Goal: Task Accomplishment & Management: Manage account settings

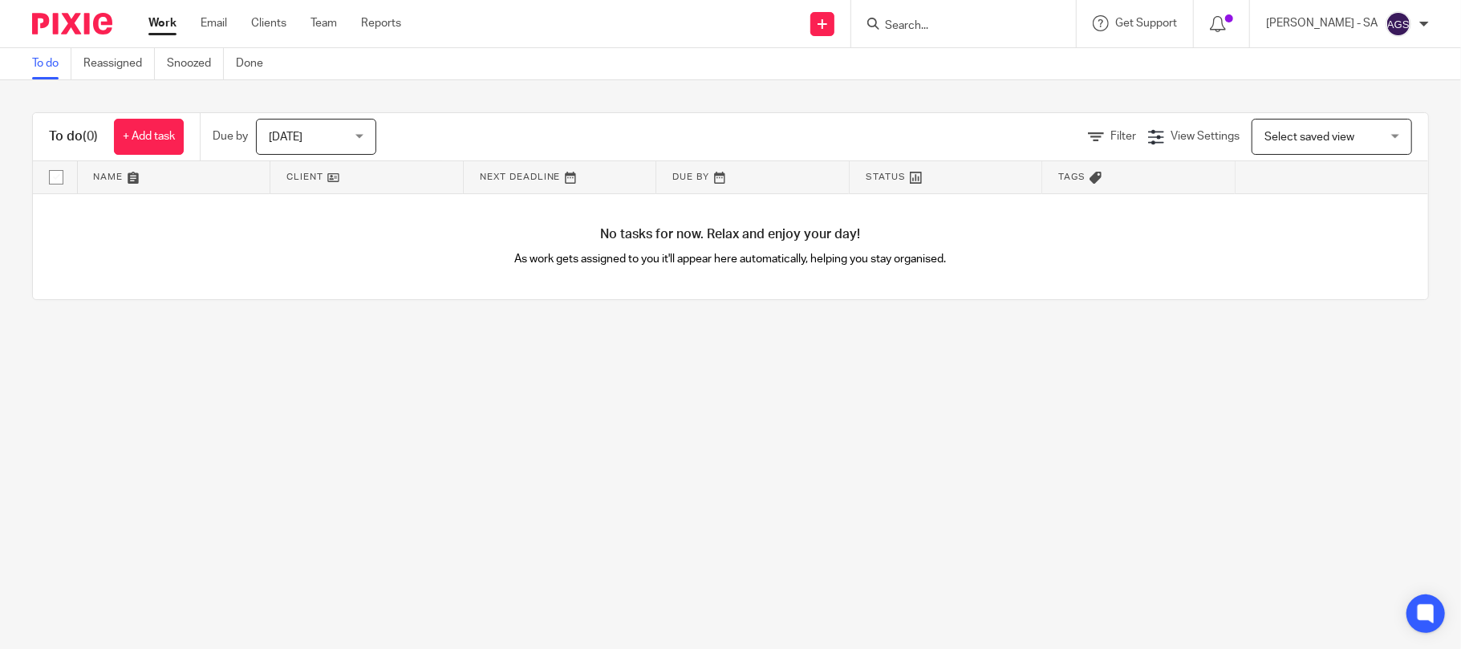
click at [919, 24] on input "Search" at bounding box center [955, 26] width 144 height 14
type input "A77"
click button "submit" at bounding box center [0, 0] width 0 height 0
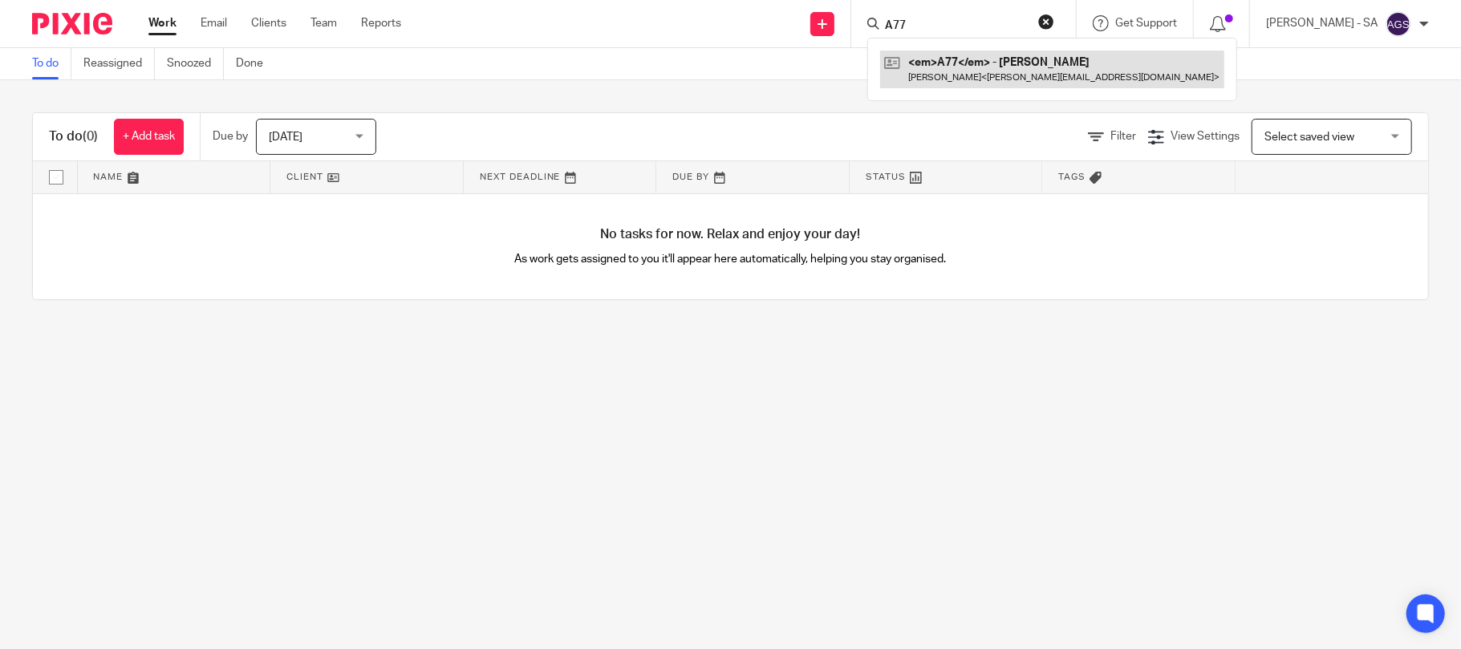
click at [980, 66] on link at bounding box center [1052, 69] width 344 height 37
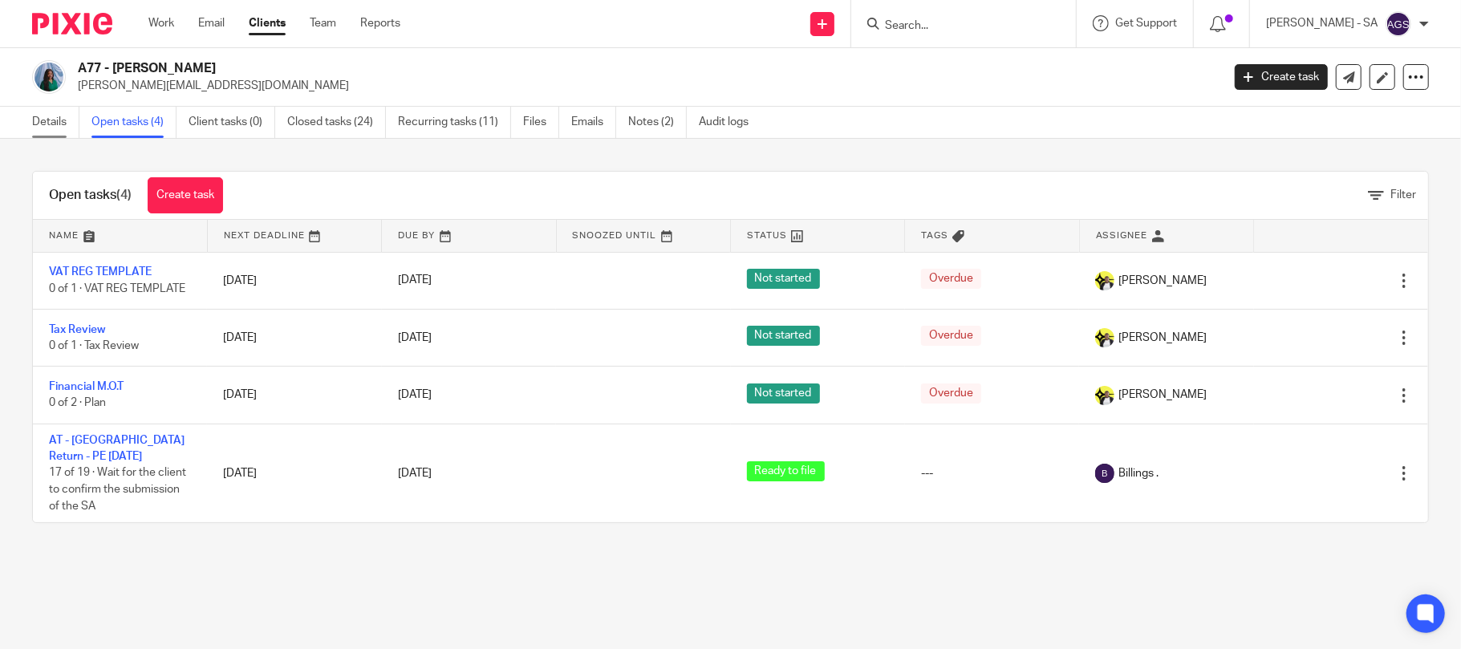
click at [49, 116] on link "Details" at bounding box center [55, 122] width 47 height 31
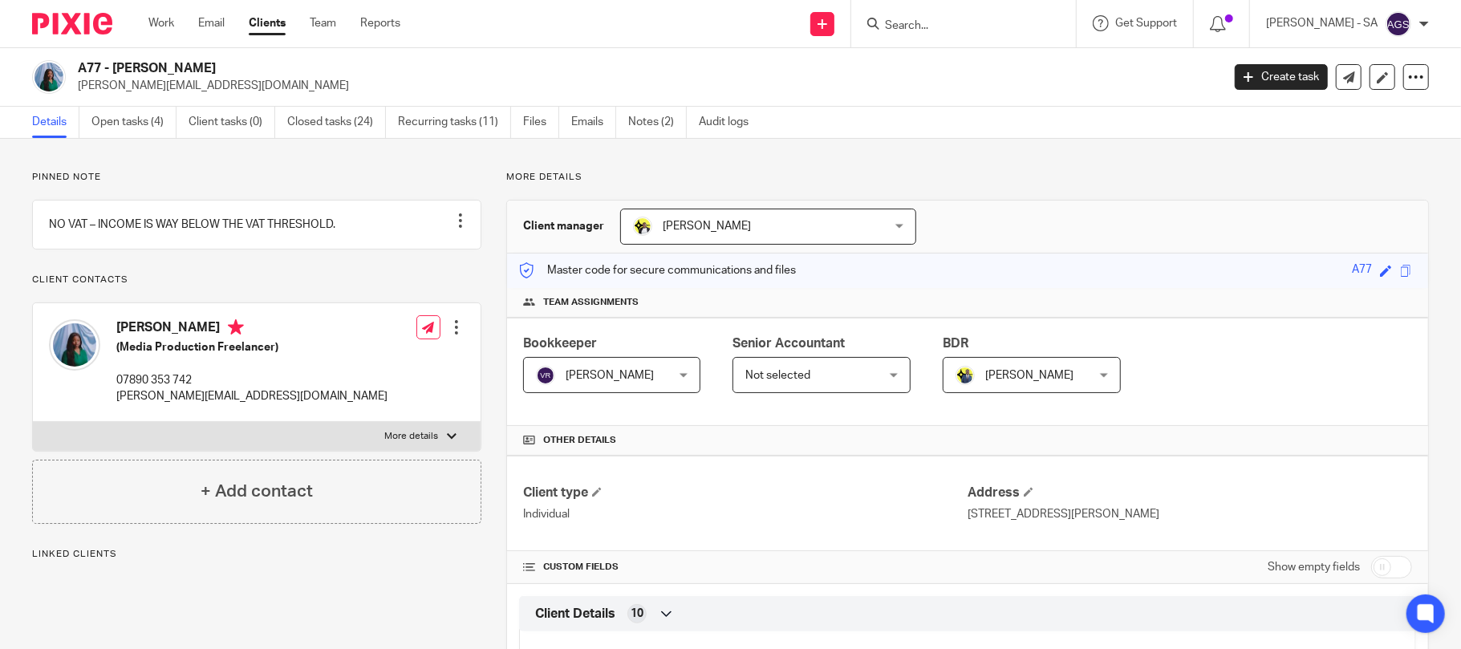
scroll to position [107, 0]
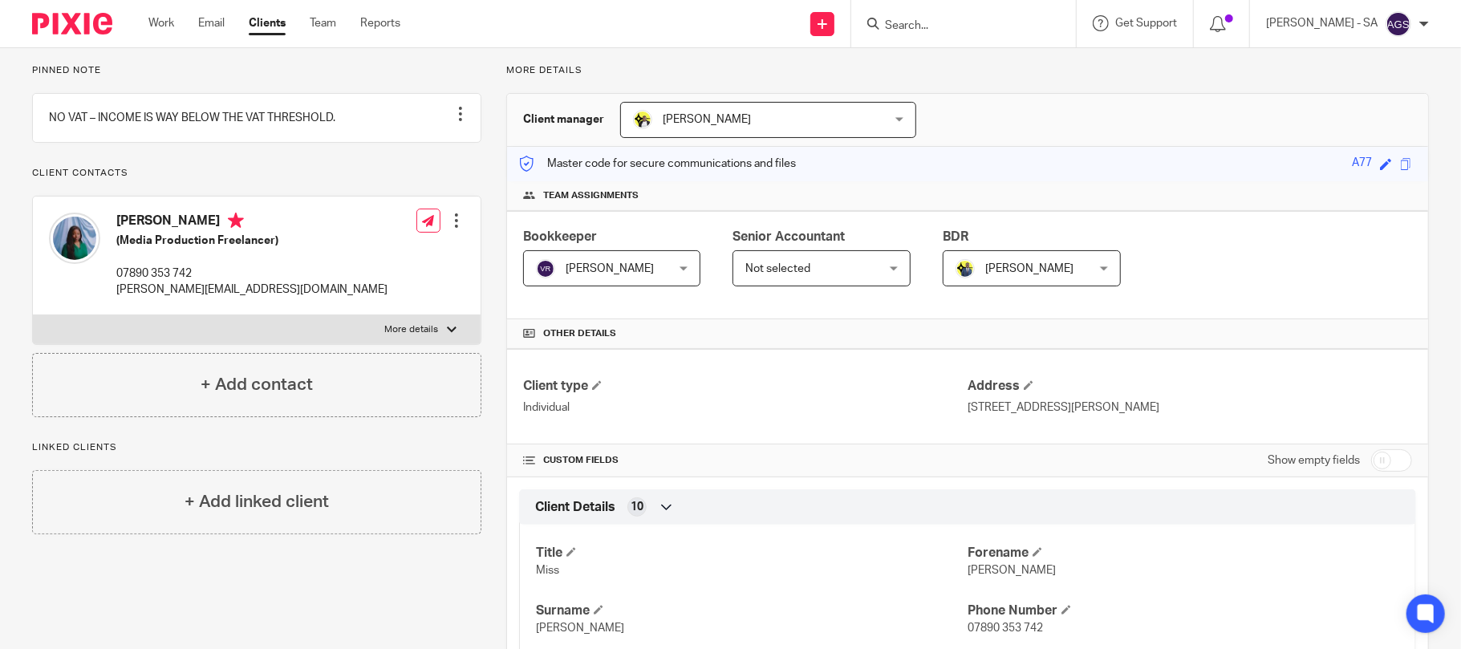
click at [980, 32] on input "Search" at bounding box center [955, 26] width 144 height 14
paste input "H40"
type input "H40"
click button "submit" at bounding box center [0, 0] width 0 height 0
click at [953, 72] on link at bounding box center [1015, 69] width 271 height 37
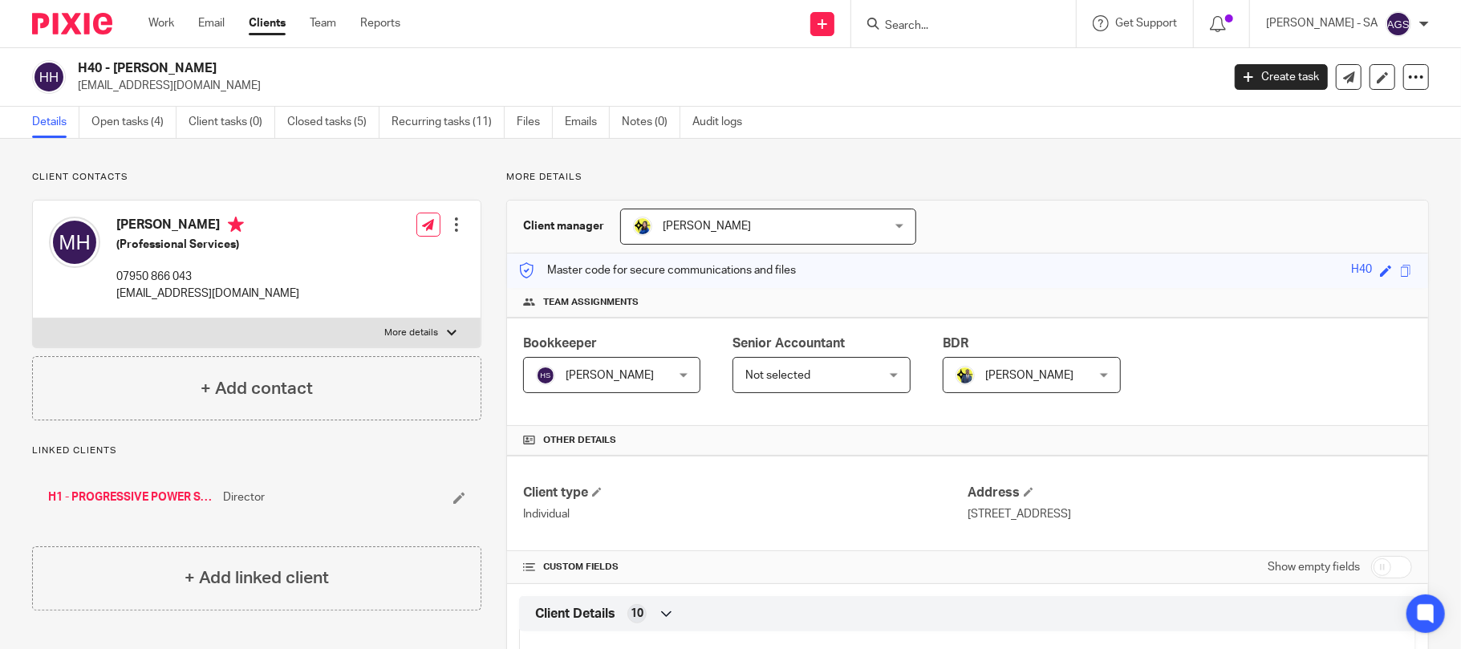
click at [931, 33] on input "Search" at bounding box center [955, 26] width 144 height 14
type input "S"
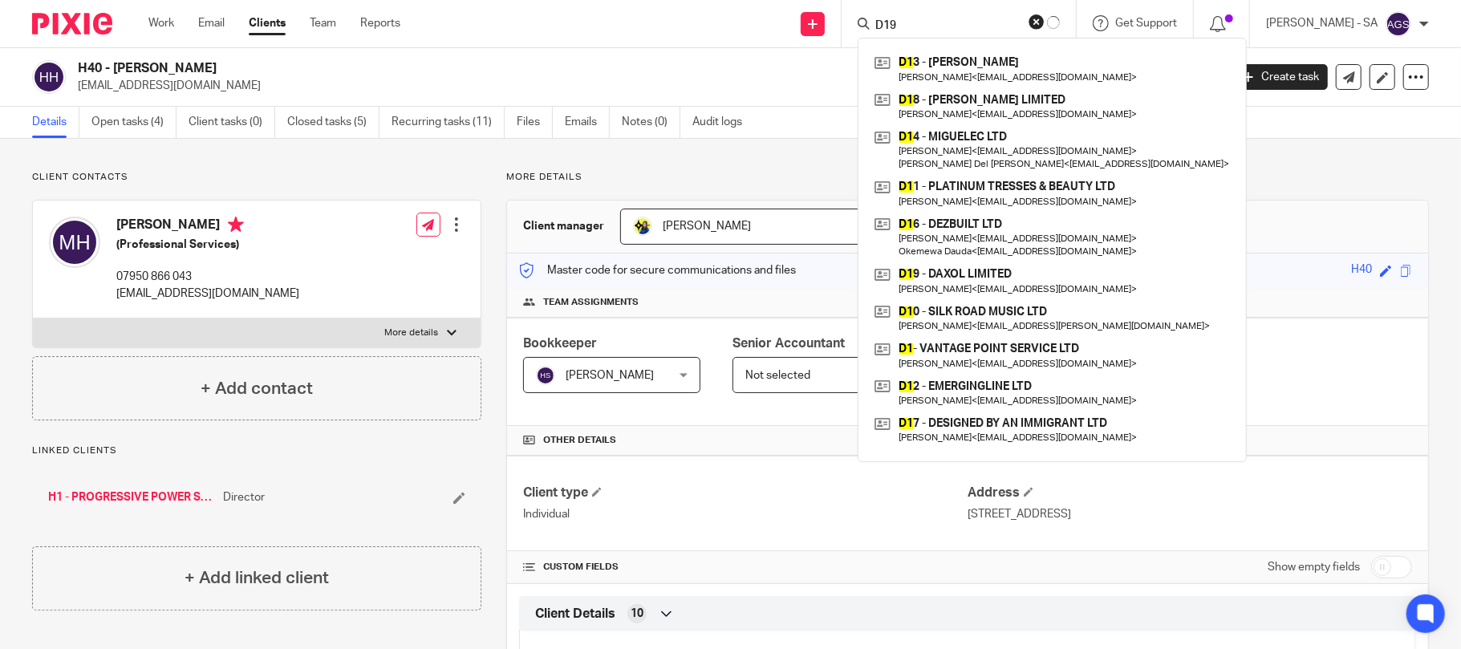
type input "D19"
click button "submit" at bounding box center [0, 0] width 0 height 0
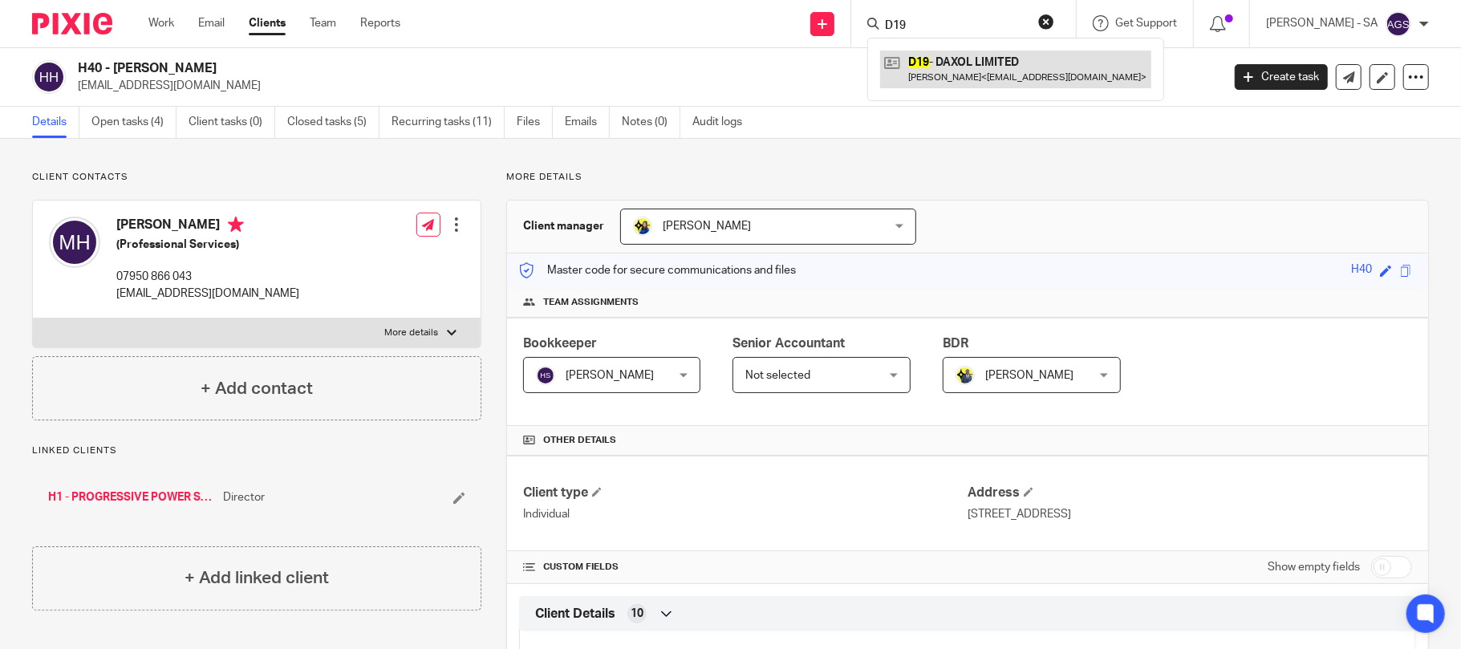
click at [1005, 59] on link at bounding box center [1015, 69] width 271 height 37
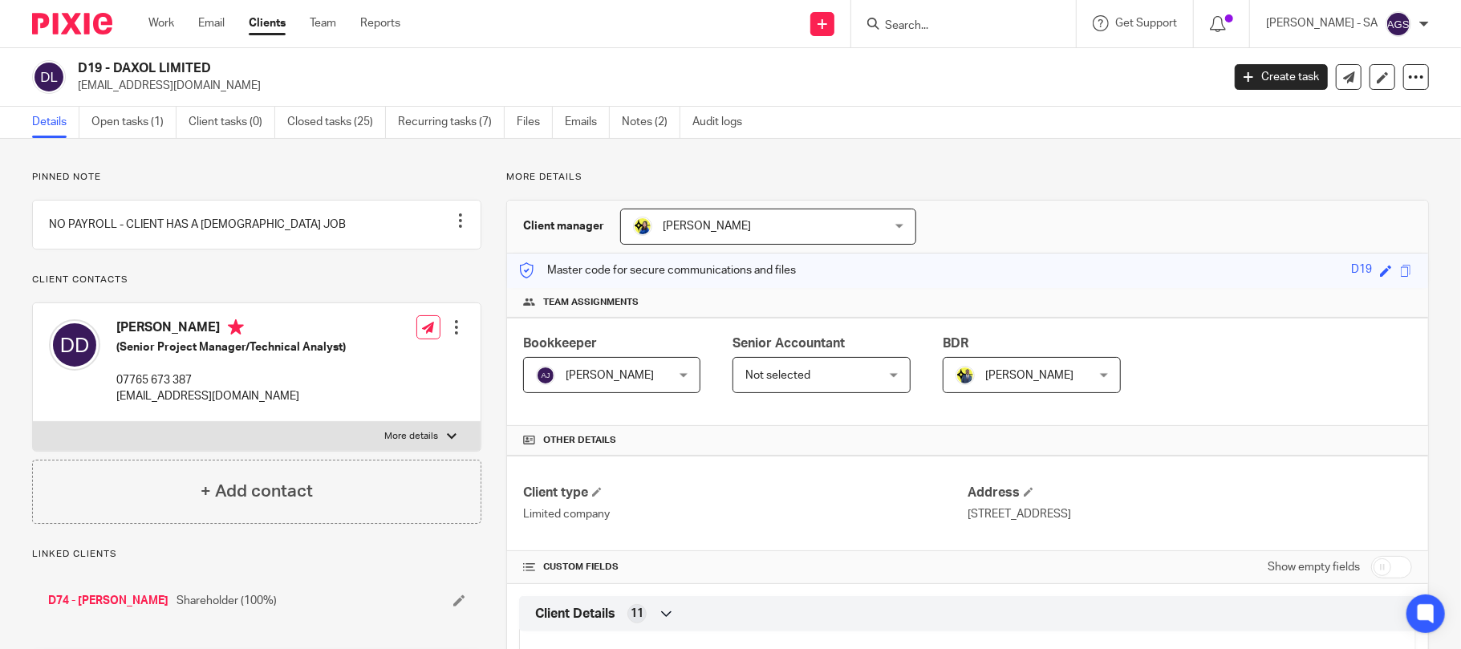
click at [952, 26] on input "Search" at bounding box center [955, 26] width 144 height 14
type input "S95"
click button "submit" at bounding box center [0, 0] width 0 height 0
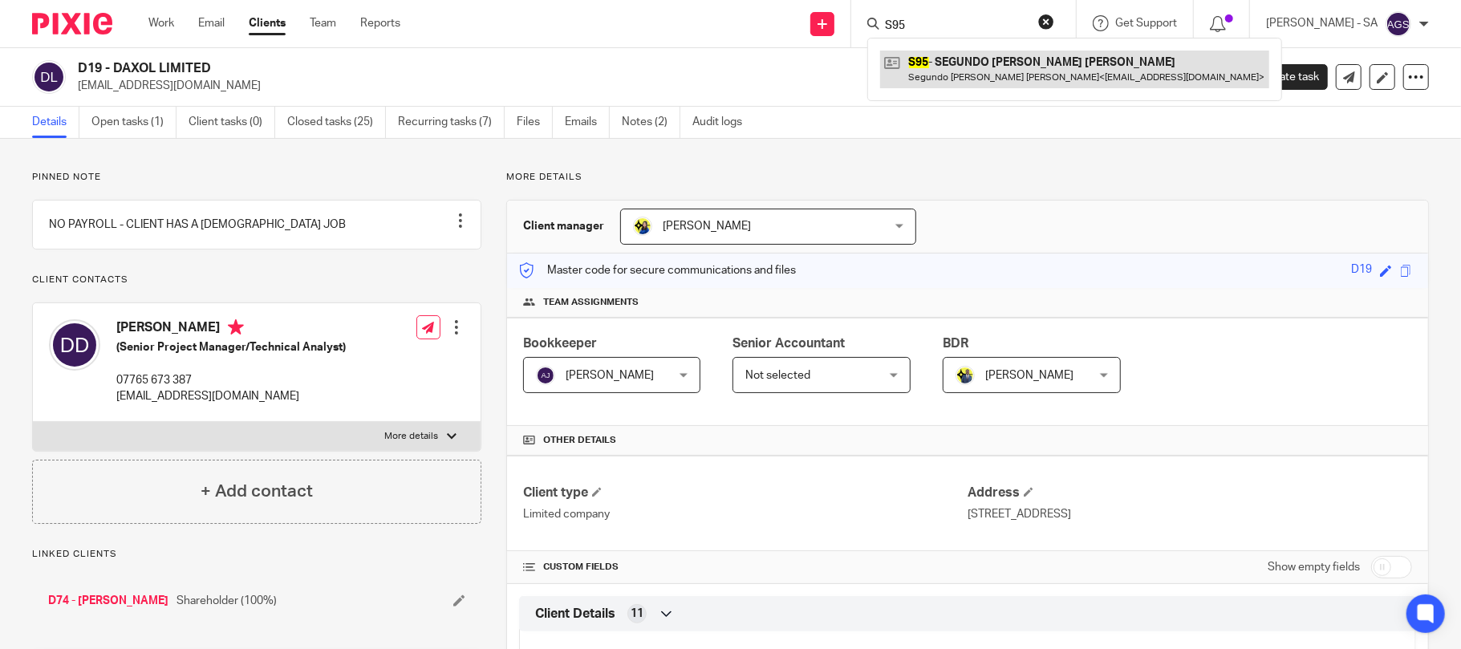
click at [990, 63] on link at bounding box center [1074, 69] width 389 height 37
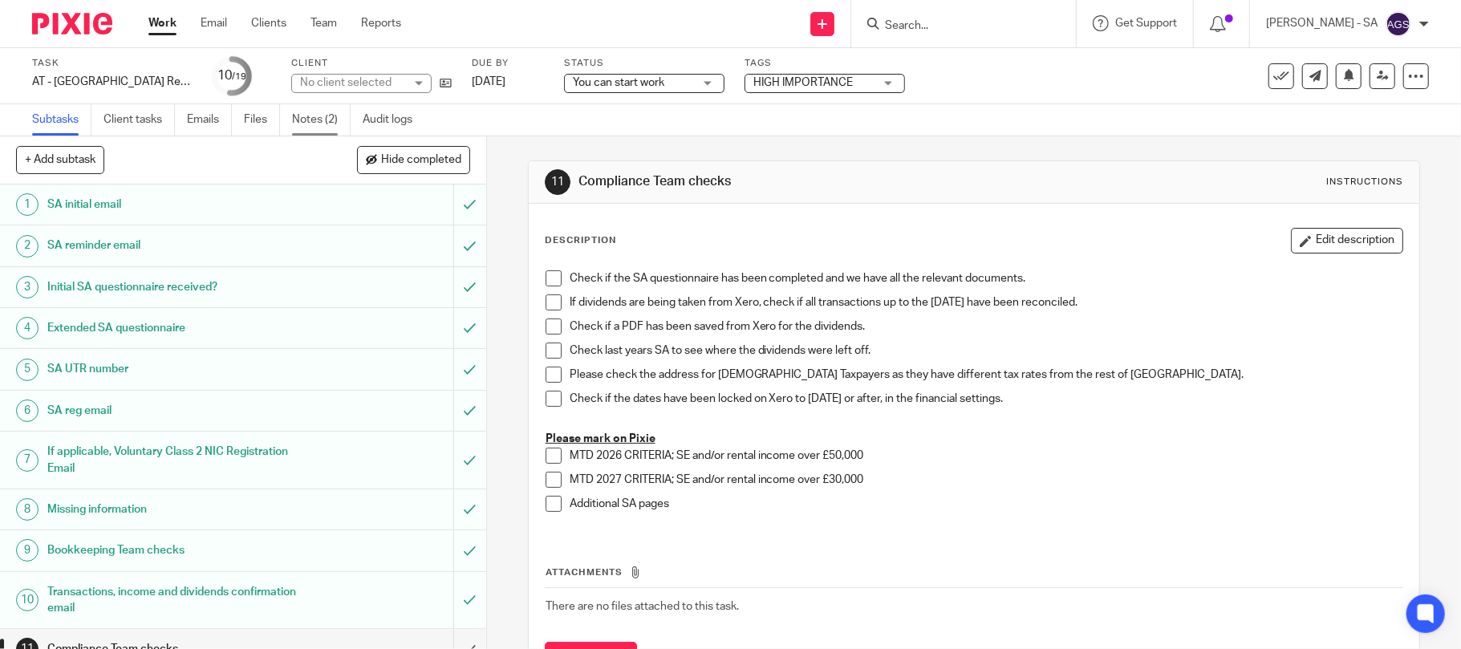
click at [321, 122] on link "Notes (2)" at bounding box center [321, 119] width 59 height 31
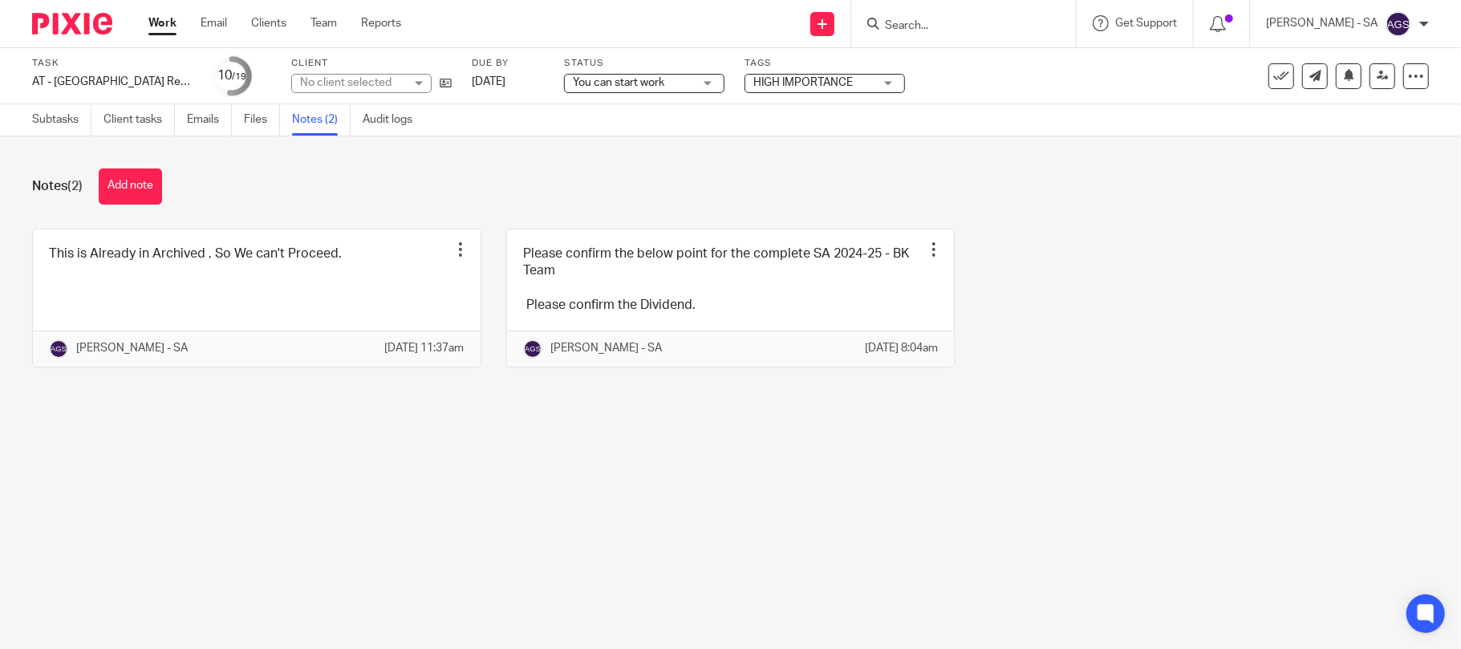
click at [174, 473] on main "Task AT - [GEOGRAPHIC_DATA] Return - PE [DATE] Save AT - [GEOGRAPHIC_DATA] Retu…" at bounding box center [730, 324] width 1461 height 649
click at [217, 547] on main "Task AT - SA Return - PE 05-04-2025 Save AT - SA Return - PE 05-04-2025 10 /19 …" at bounding box center [730, 324] width 1461 height 649
click at [59, 122] on link "Subtasks" at bounding box center [61, 119] width 59 height 31
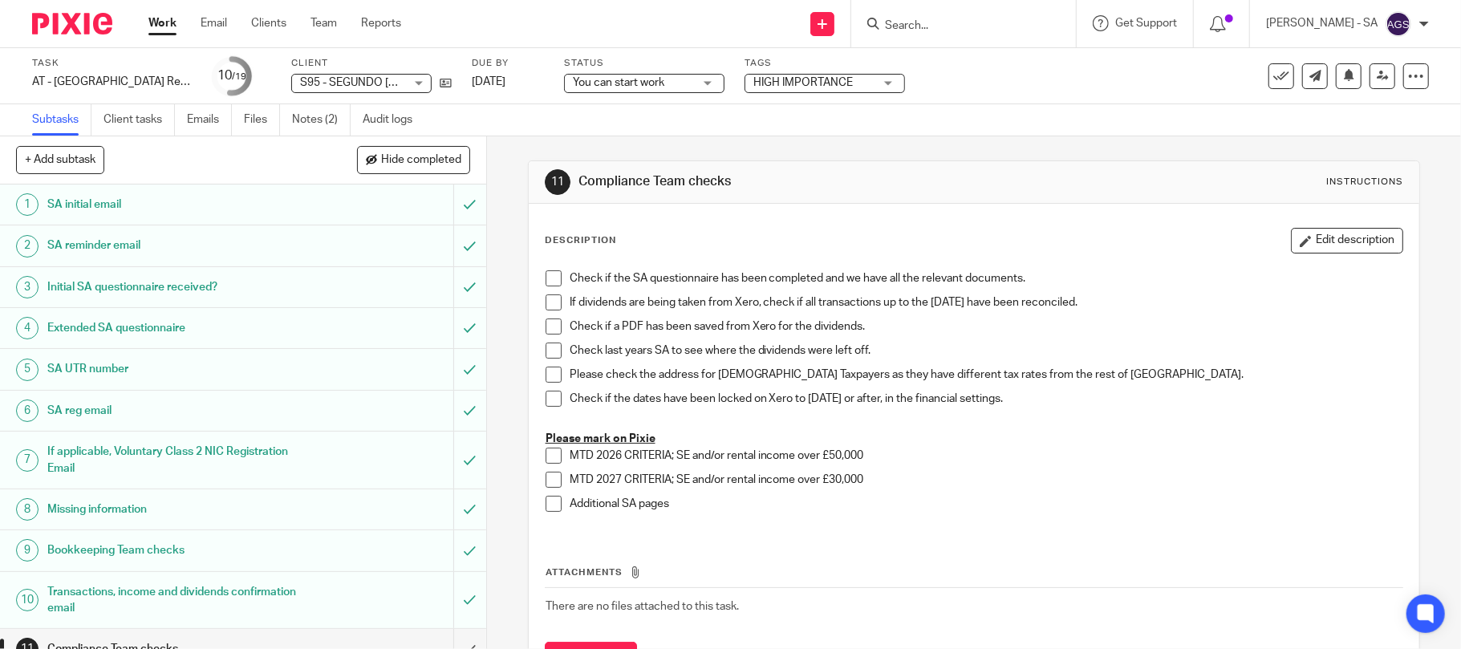
click at [961, 21] on input "Search" at bounding box center [955, 26] width 144 height 14
paste input "A213"
type input "A213"
click button "submit" at bounding box center [0, 0] width 0 height 0
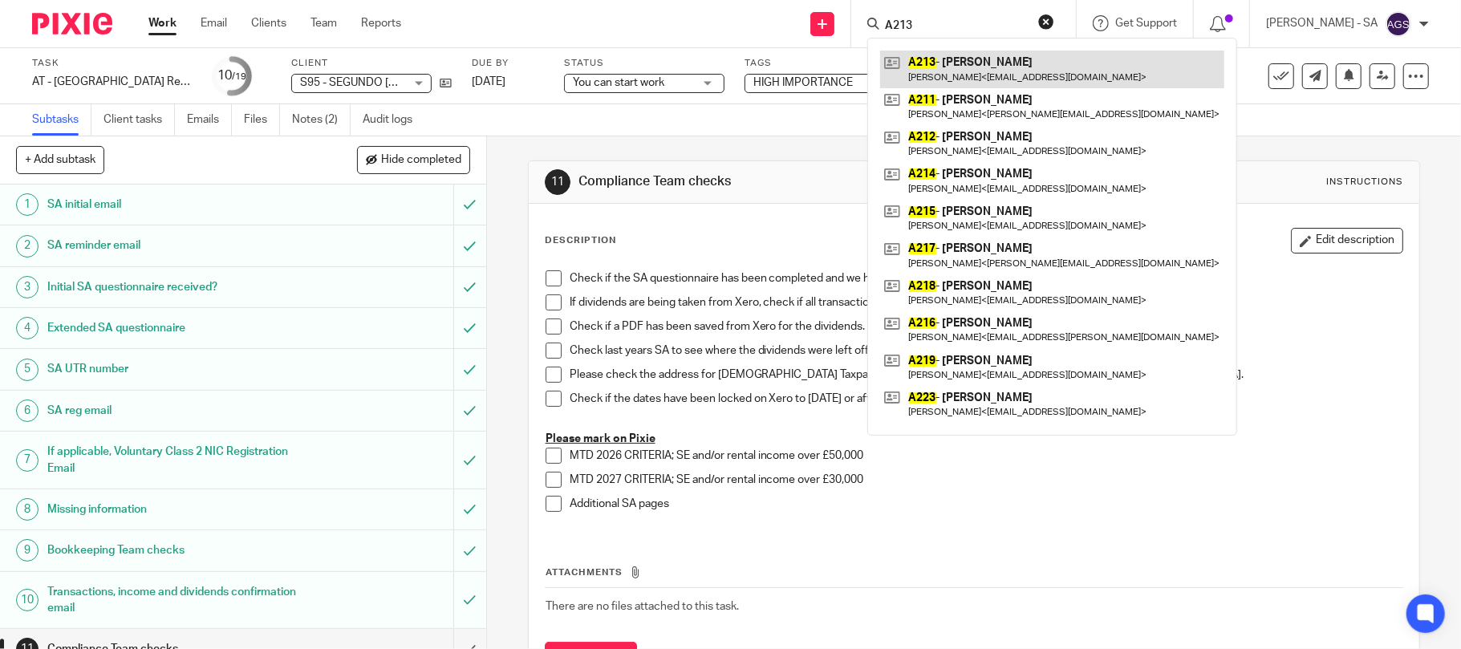
click at [1014, 66] on link at bounding box center [1052, 69] width 344 height 37
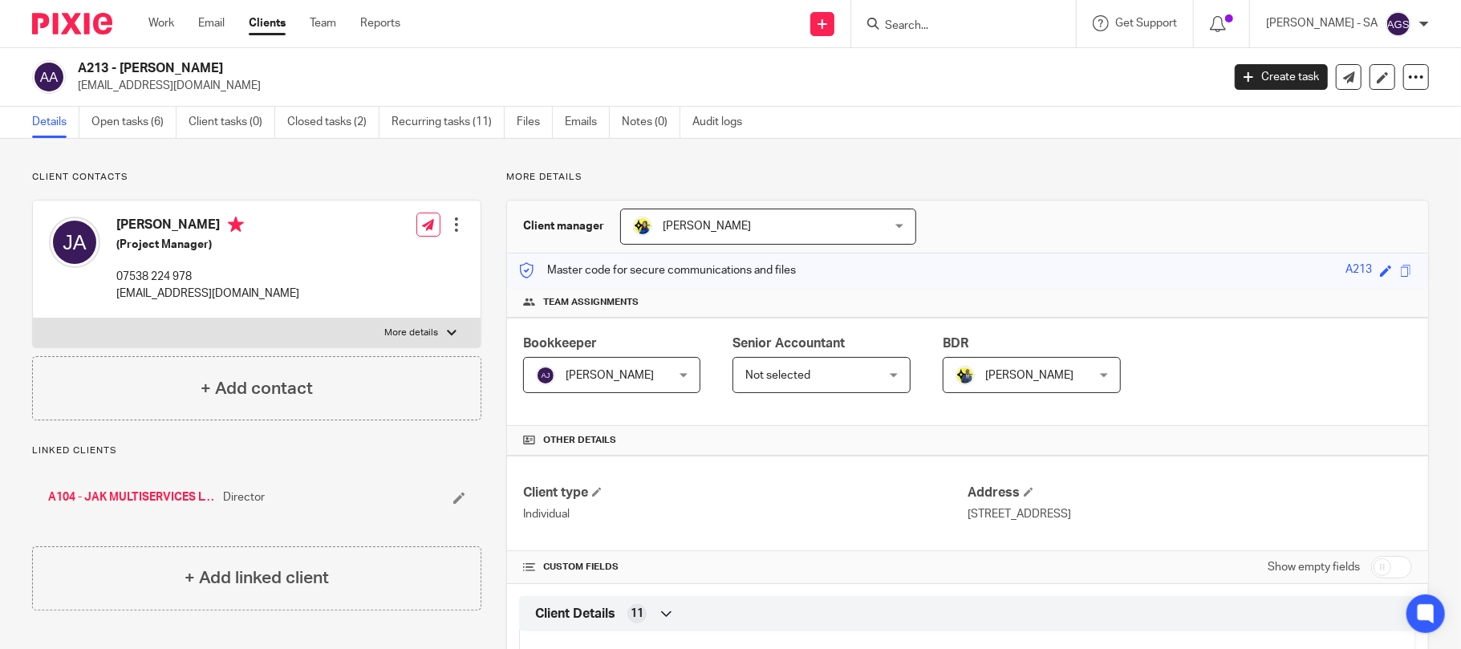
click at [929, 19] on input "Search" at bounding box center [955, 26] width 144 height 14
paste input "H40"
type input "H40"
click button "submit" at bounding box center [0, 0] width 0 height 0
click at [998, 83] on link at bounding box center [1015, 69] width 271 height 37
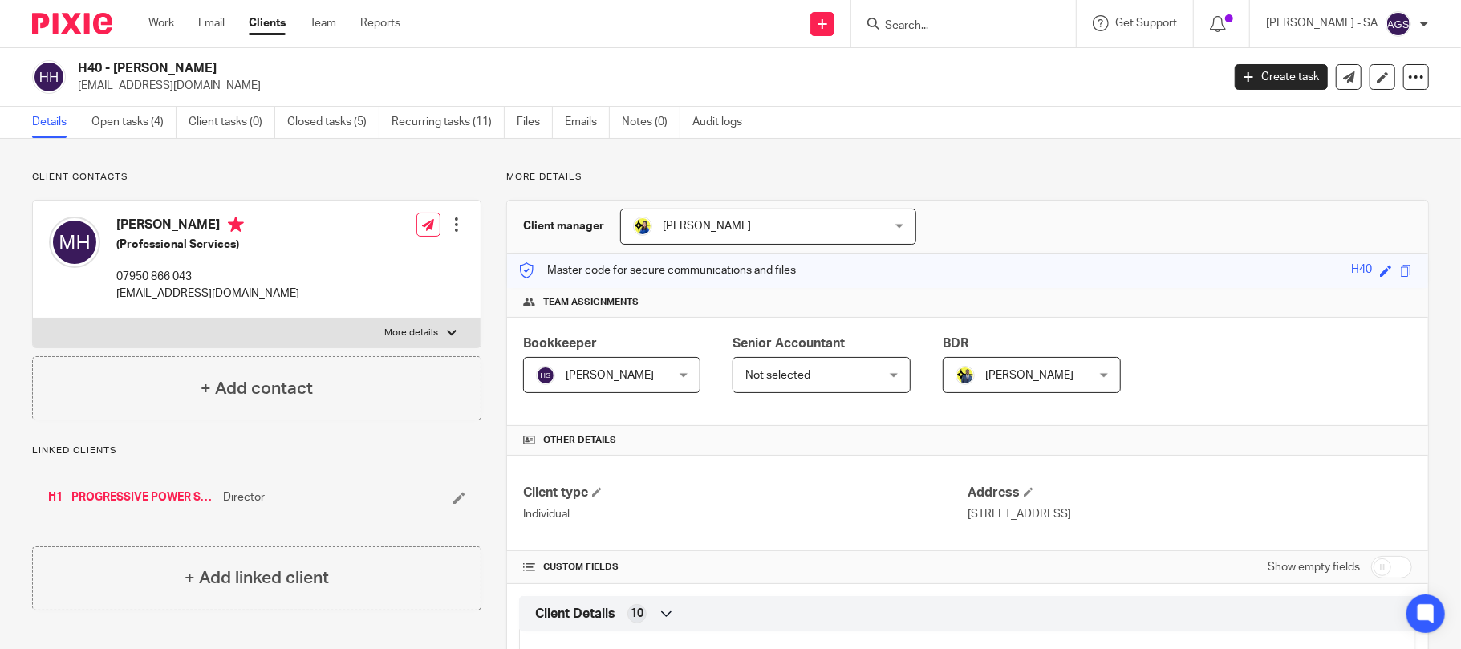
click at [942, 26] on input "Search" at bounding box center [955, 26] width 144 height 14
paste input "A77"
type input "A77"
click button "submit" at bounding box center [0, 0] width 0 height 0
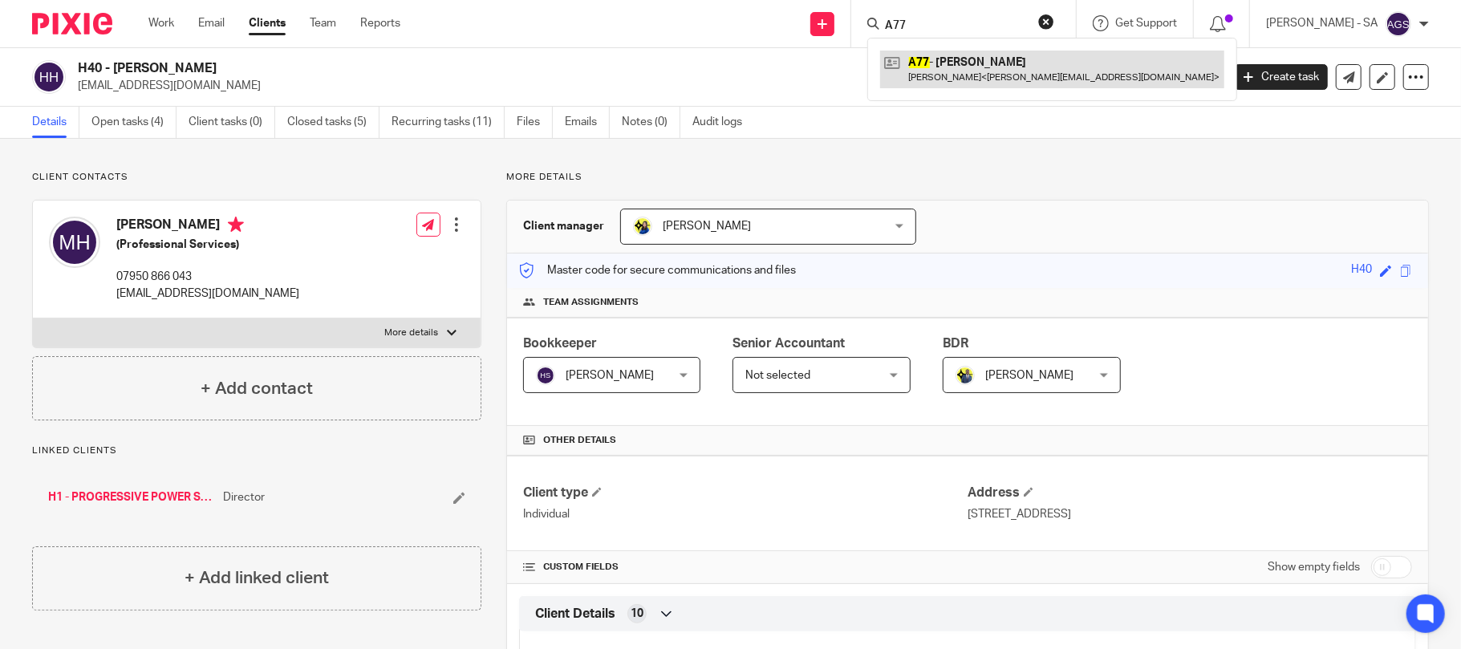
click at [985, 77] on link at bounding box center [1052, 69] width 344 height 37
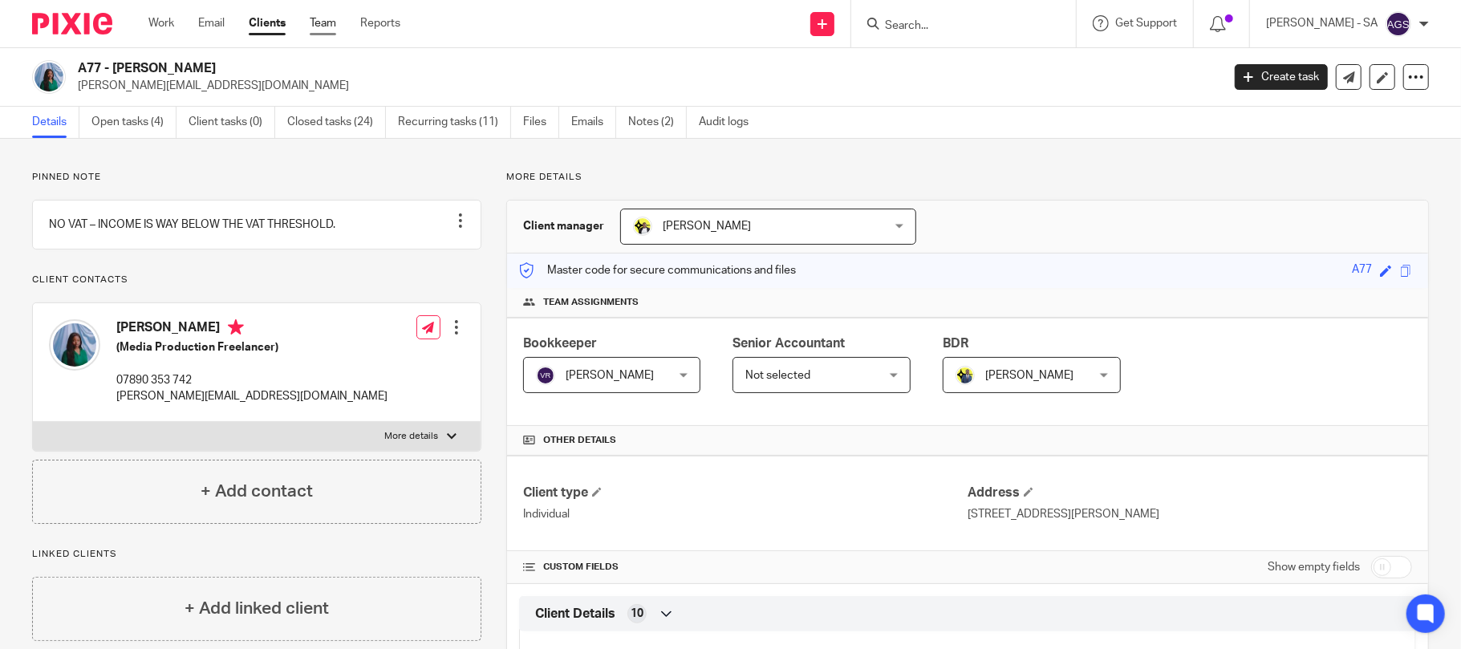
click at [327, 20] on link "Team" at bounding box center [323, 23] width 26 height 16
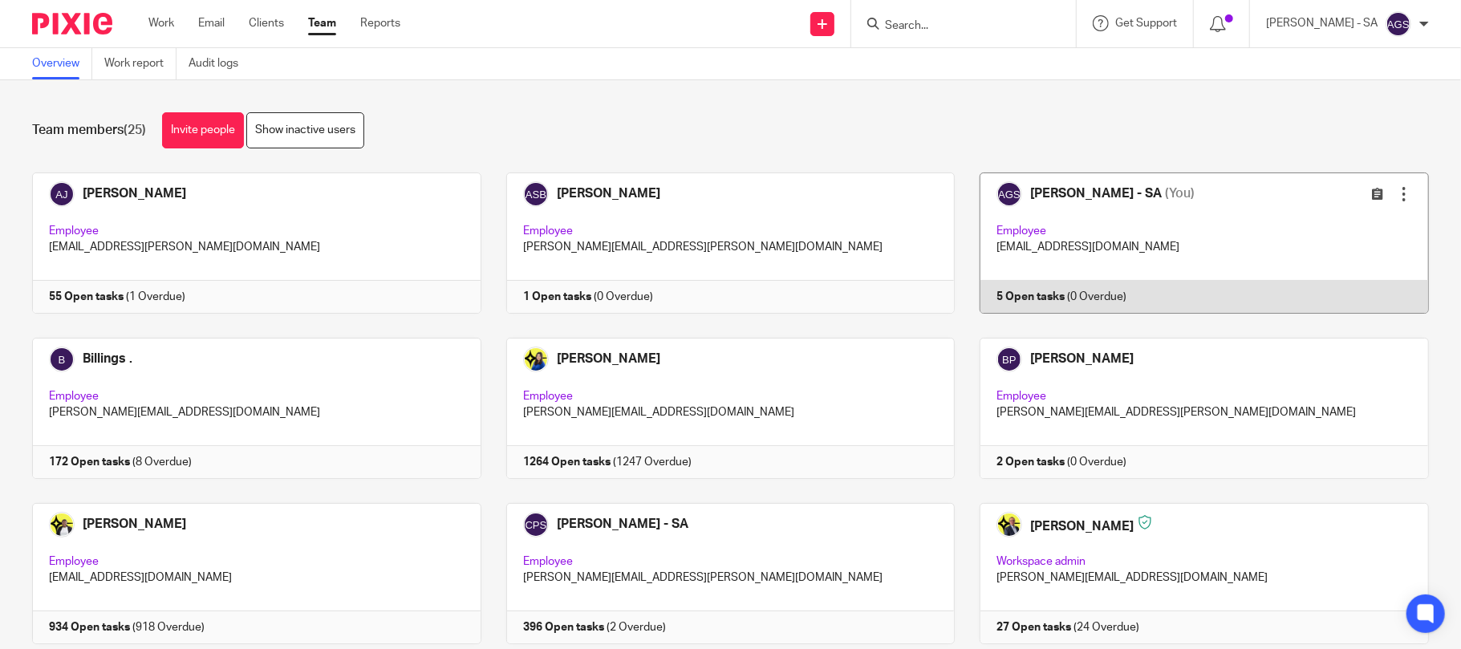
click at [1057, 237] on link at bounding box center [1192, 243] width 474 height 141
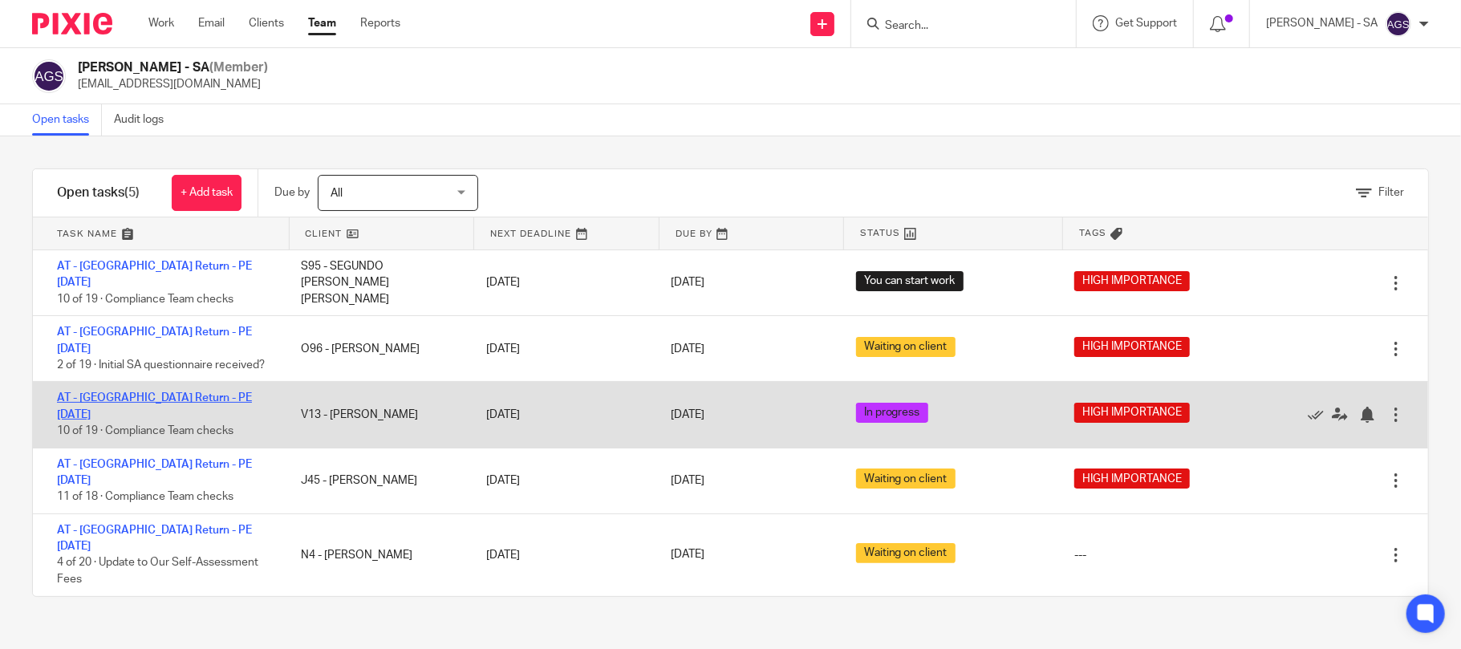
drag, startPoint x: 232, startPoint y: 578, endPoint x: 186, endPoint y: 369, distance: 214.3
click at [233, 578] on div "Filter tasks Only show tasks matching all of these conditions 1 Client name Is …" at bounding box center [730, 392] width 1461 height 513
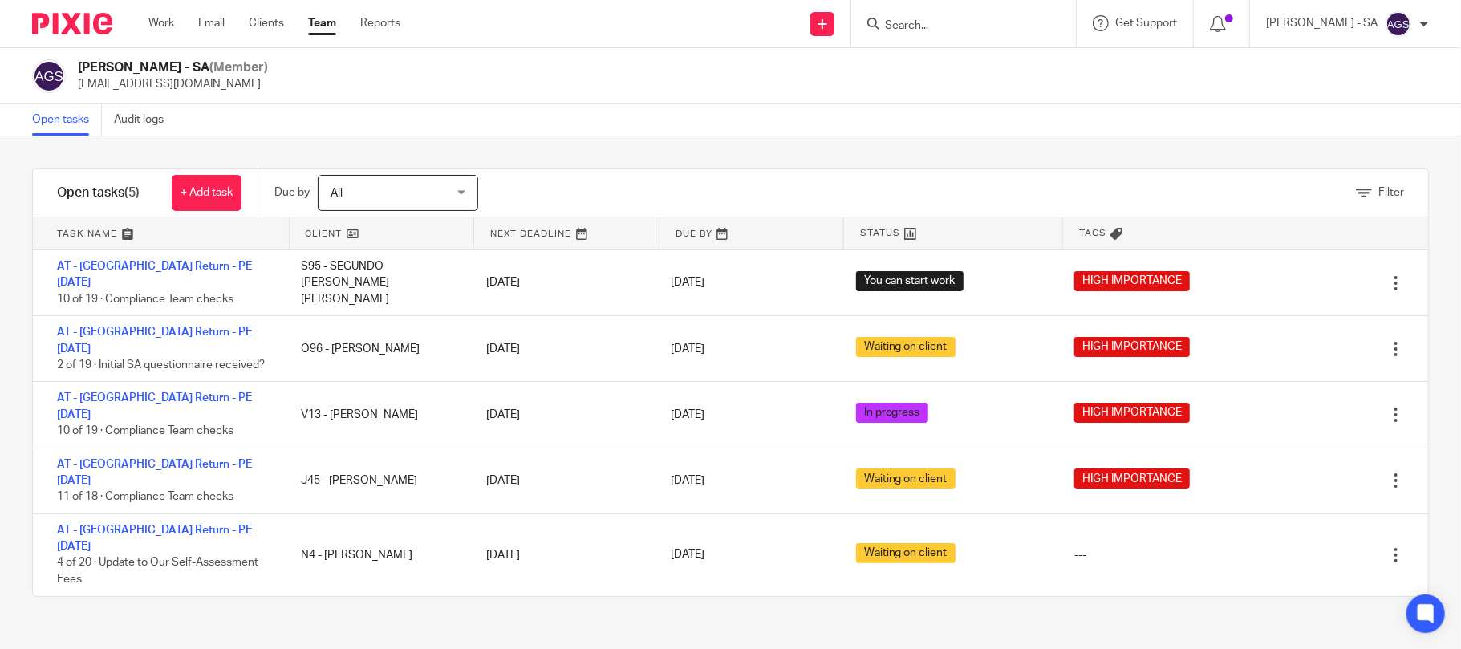
click at [144, 546] on div "Filter tasks Only show tasks matching all of these conditions 1 Client name Is …" at bounding box center [730, 392] width 1461 height 513
click at [298, 559] on div "Filter tasks Only show tasks matching all of these conditions 1 Client name Is …" at bounding box center [730, 392] width 1461 height 513
click at [116, 619] on div "Filter tasks Only show tasks matching all of these conditions 1 Client name Is …" at bounding box center [730, 392] width 1461 height 513
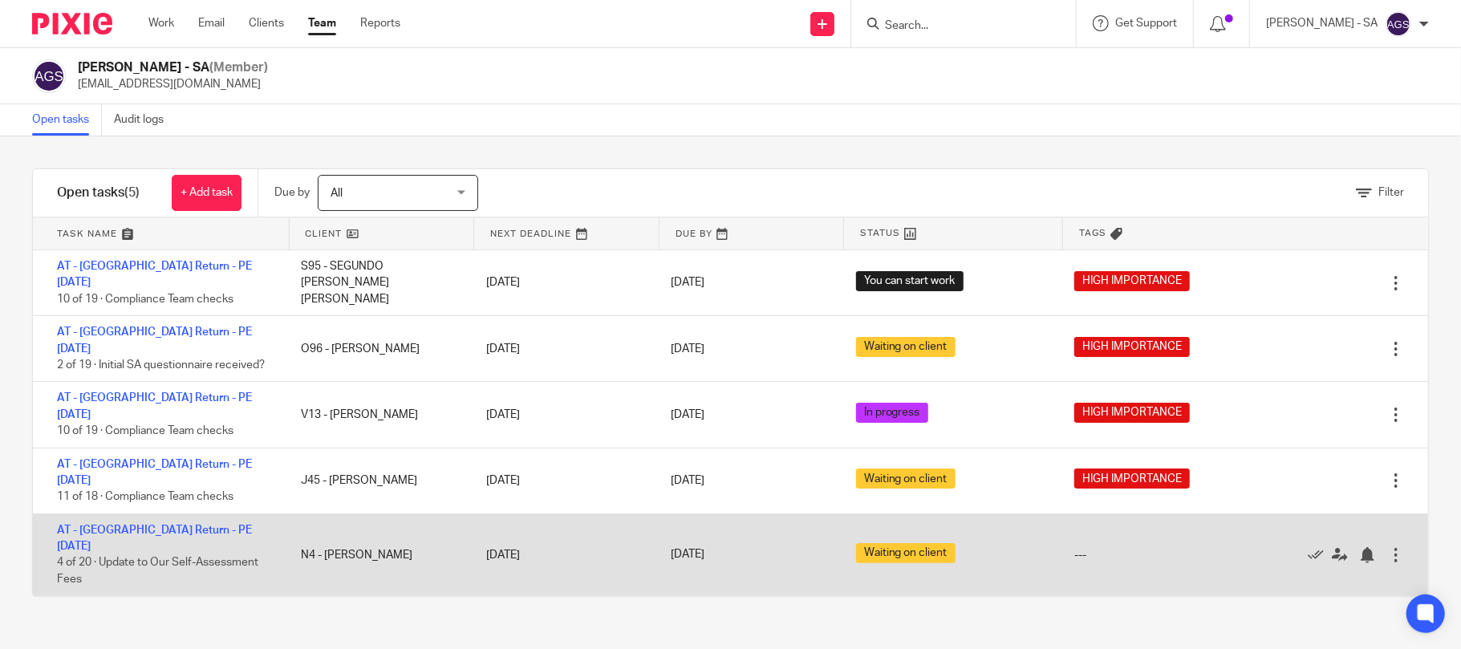
drag, startPoint x: 213, startPoint y: 553, endPoint x: 221, endPoint y: 501, distance: 52.9
click at [217, 531] on div "Filter tasks Only show tasks matching all of these conditions 1 Client name Is …" at bounding box center [730, 392] width 1461 height 513
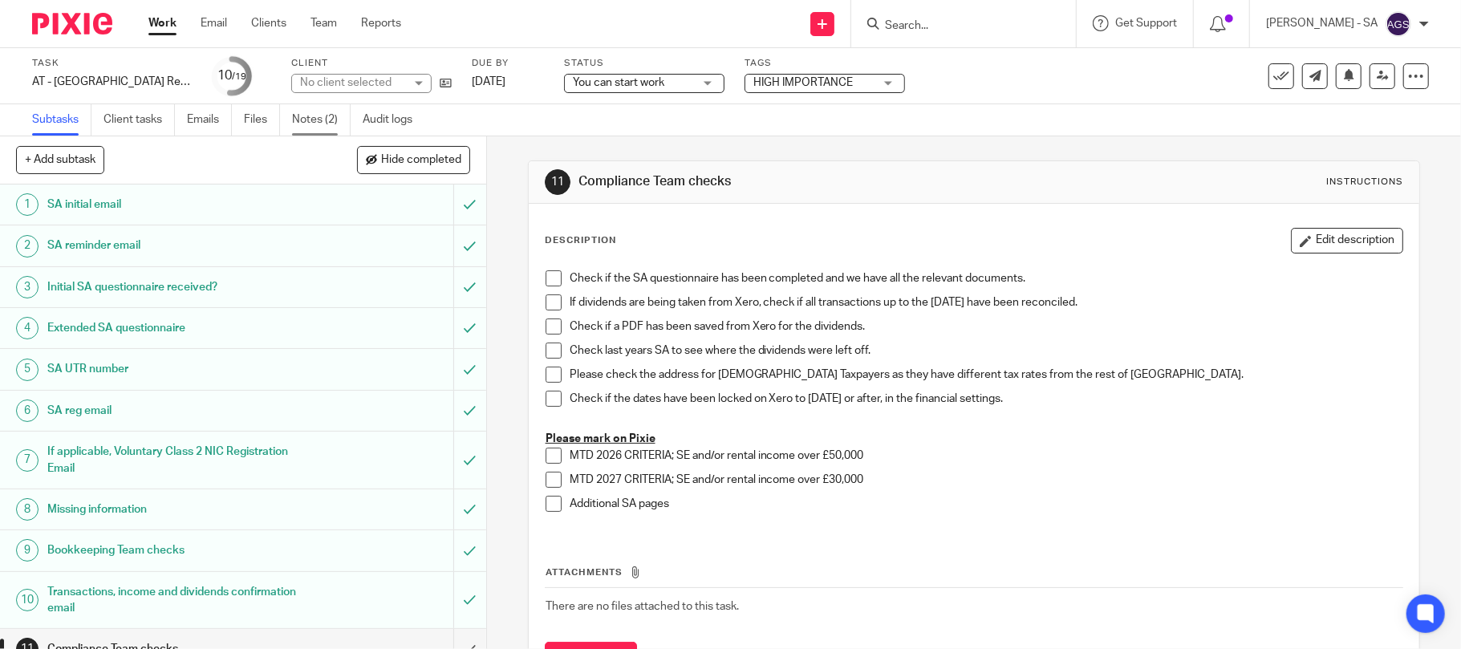
click at [319, 119] on link "Notes (2)" at bounding box center [321, 119] width 59 height 31
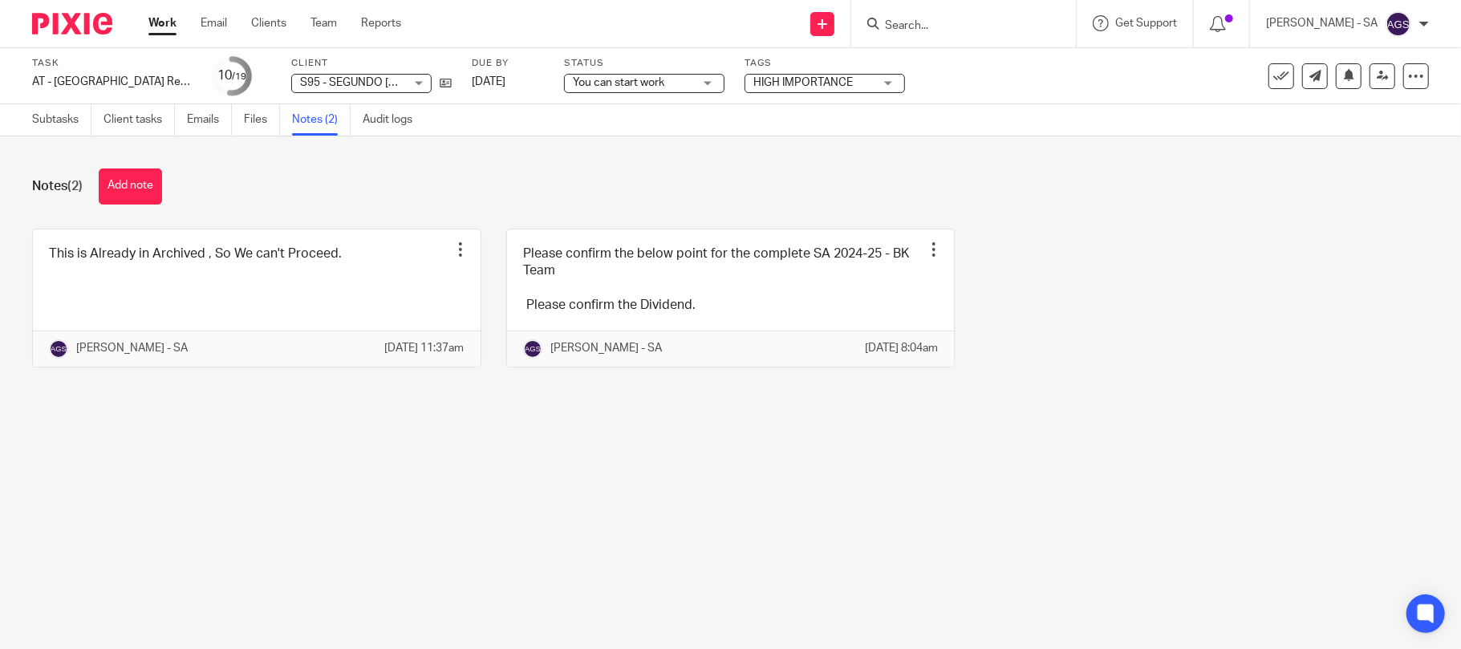
drag, startPoint x: 63, startPoint y: 114, endPoint x: 78, endPoint y: 142, distance: 32.0
click at [63, 114] on link "Subtasks" at bounding box center [61, 119] width 59 height 31
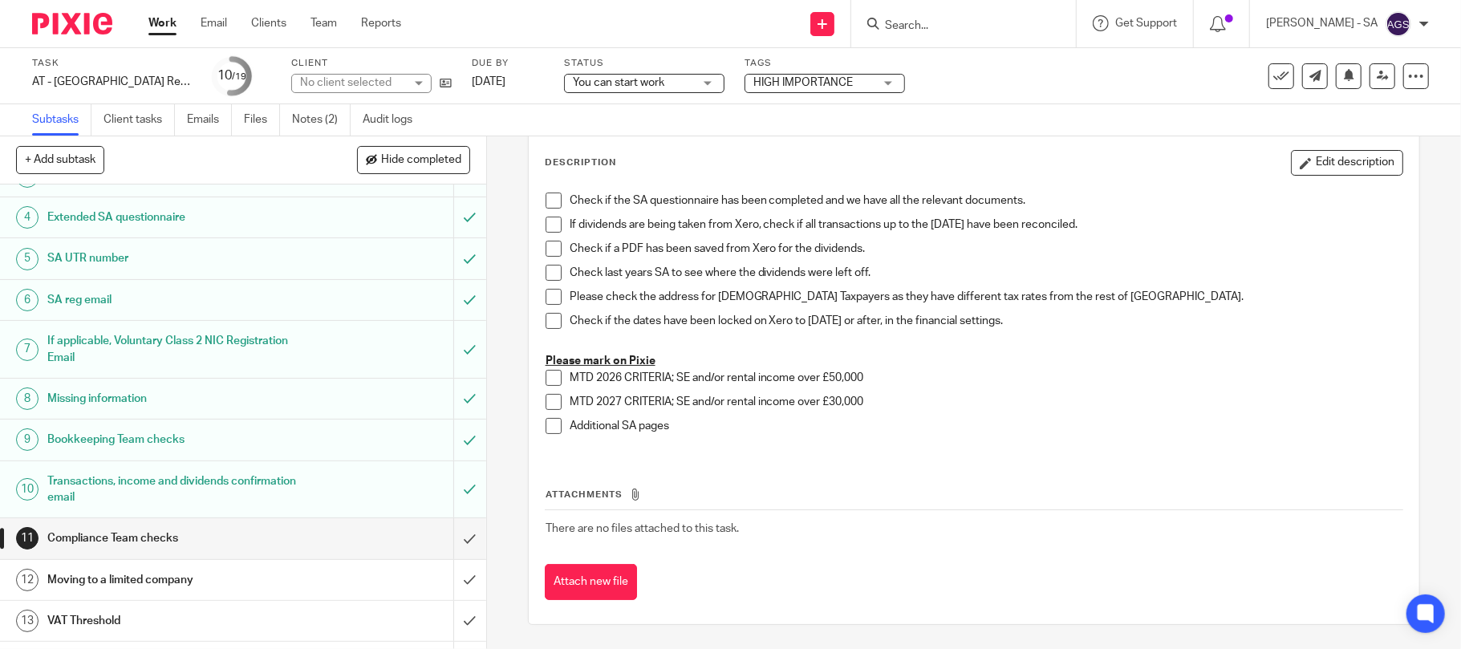
scroll to position [107, 0]
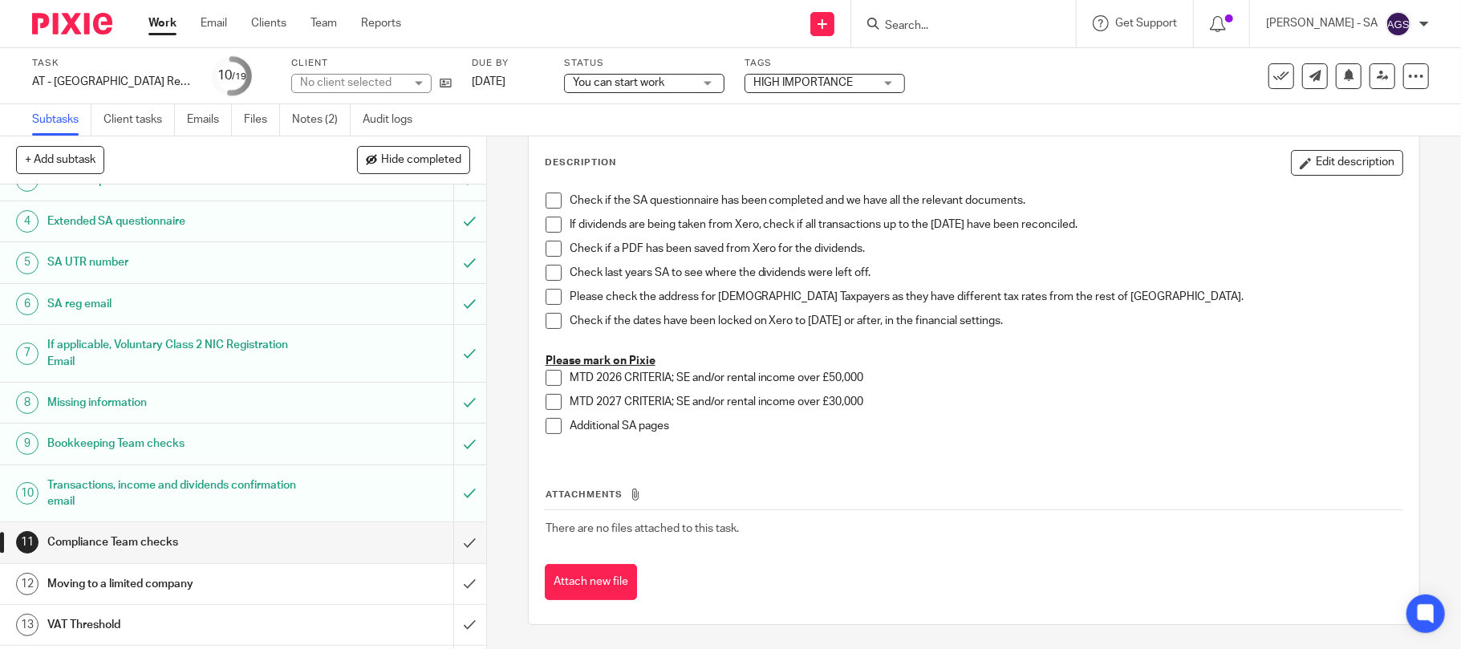
click at [129, 447] on h1 "Bookkeeping Team checks" at bounding box center [177, 444] width 260 height 24
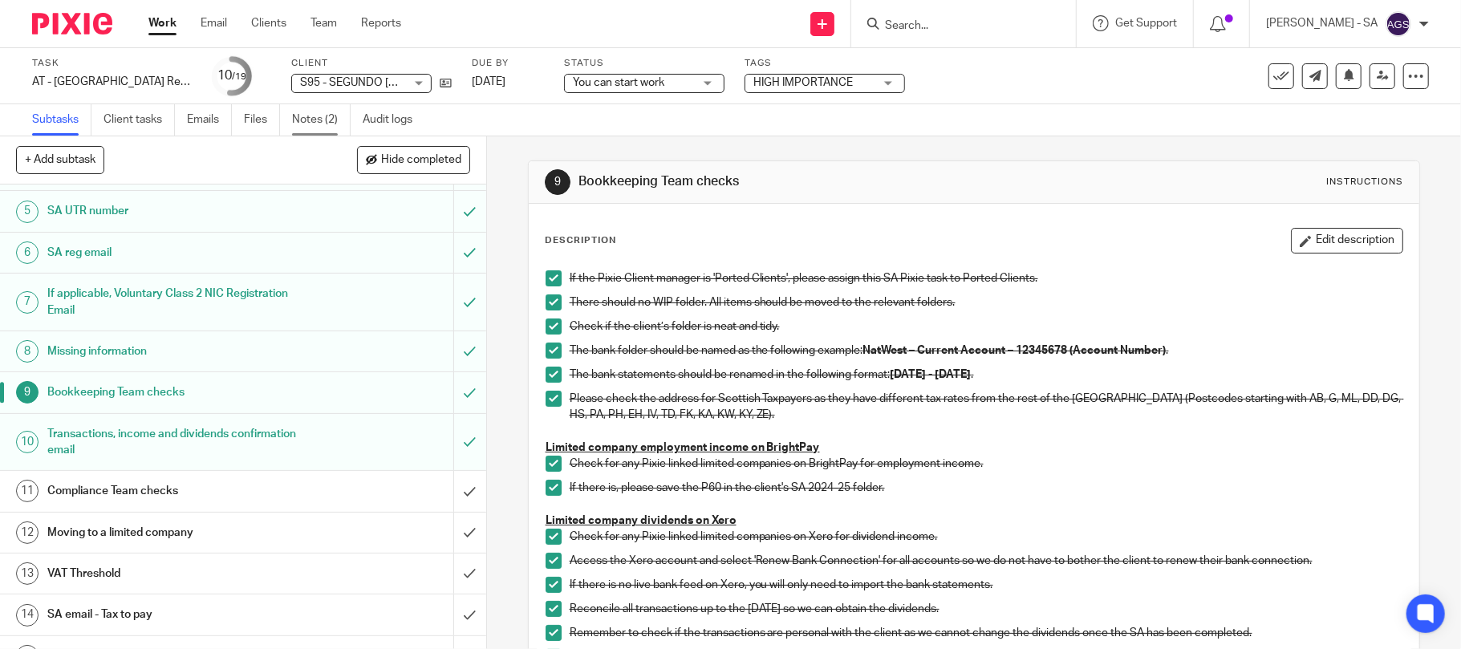
click at [331, 120] on link "Notes (2)" at bounding box center [321, 119] width 59 height 31
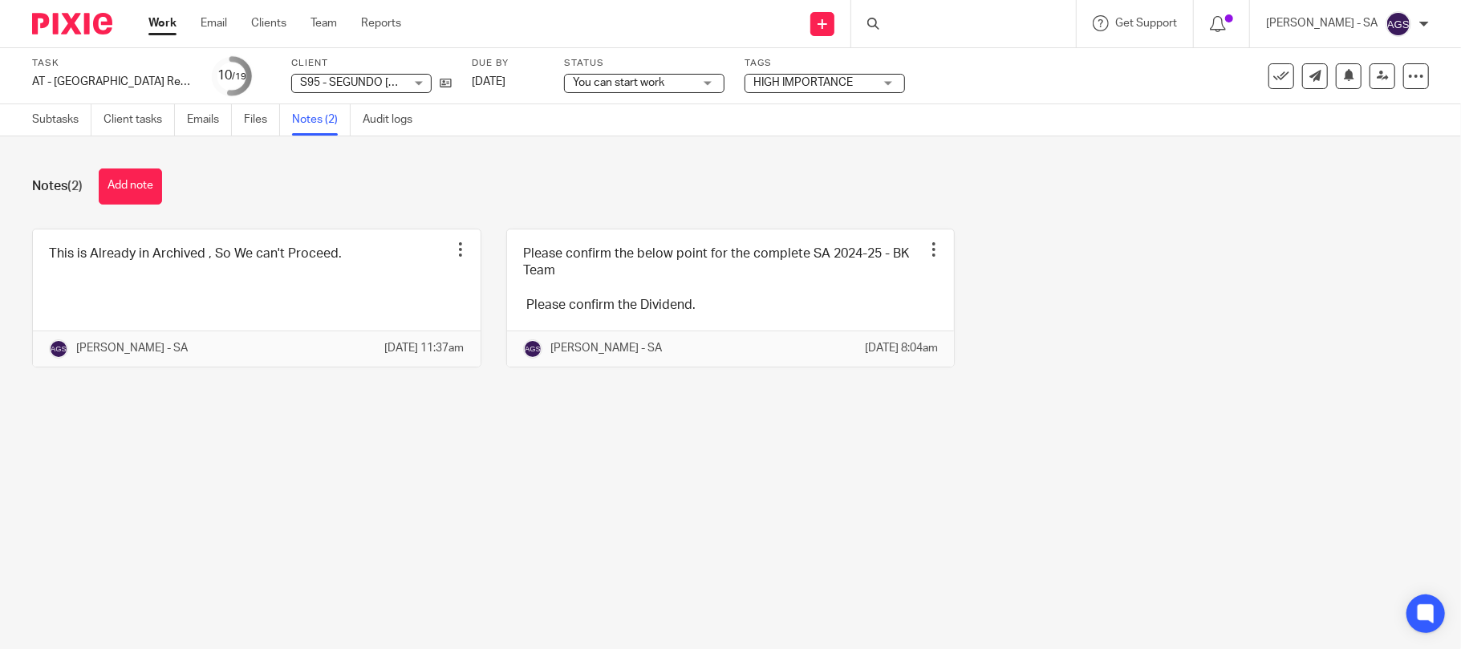
click at [290, 520] on main "Task AT - SA Return - PE 05-04-2025 Save AT - SA Return - PE 05-04-2025 10 /19 …" at bounding box center [730, 324] width 1461 height 649
click at [310, 522] on main "Task AT - SA Return - PE 05-04-2025 Save AT - SA Return - PE 05-04-2025 10 /19 …" at bounding box center [730, 324] width 1461 height 649
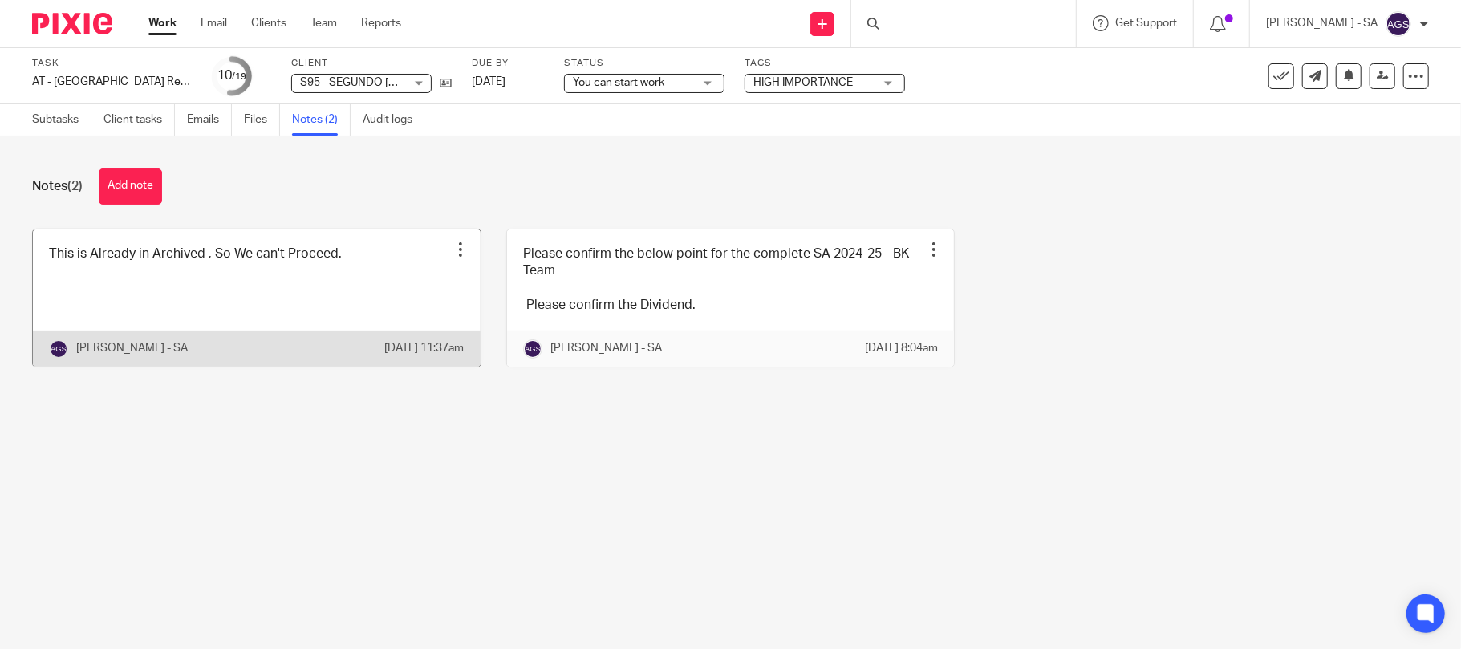
click at [205, 280] on link at bounding box center [257, 297] width 448 height 137
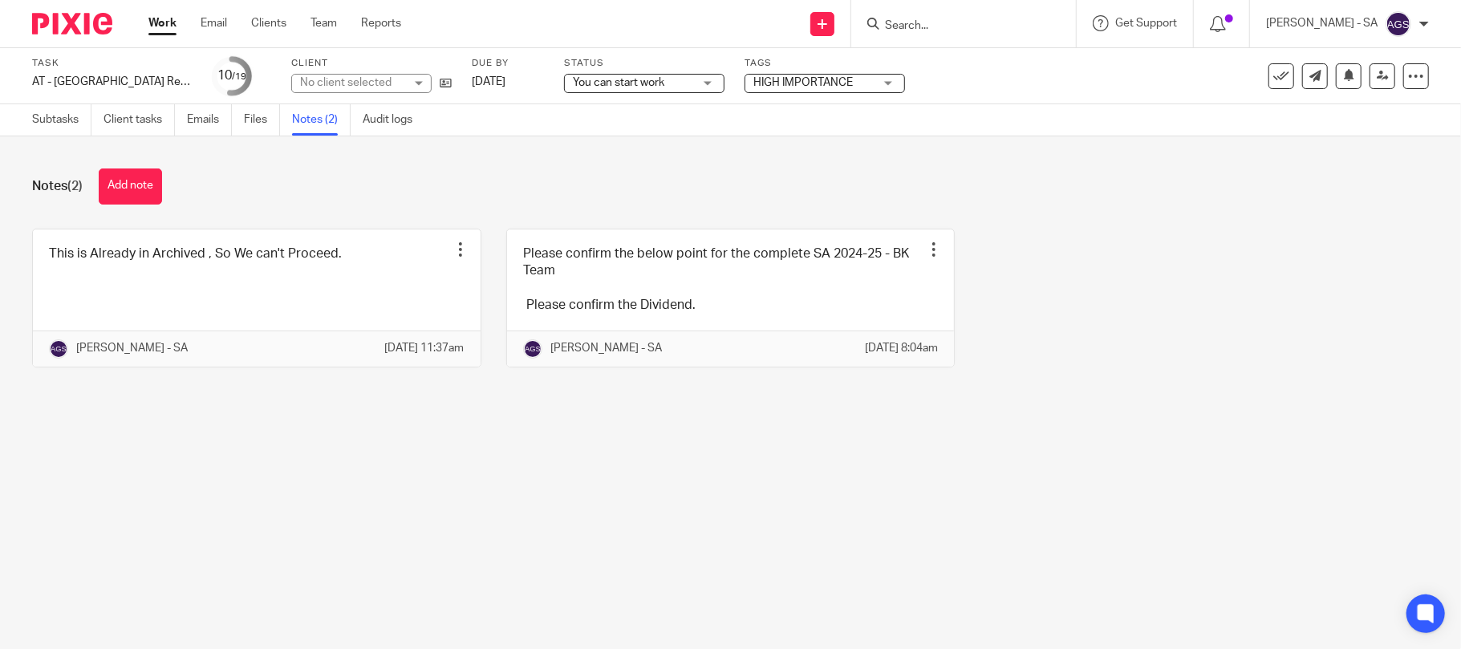
click at [941, 24] on input "Search" at bounding box center [955, 26] width 144 height 14
type input "daxol"
click at [956, 71] on link at bounding box center [1015, 69] width 271 height 37
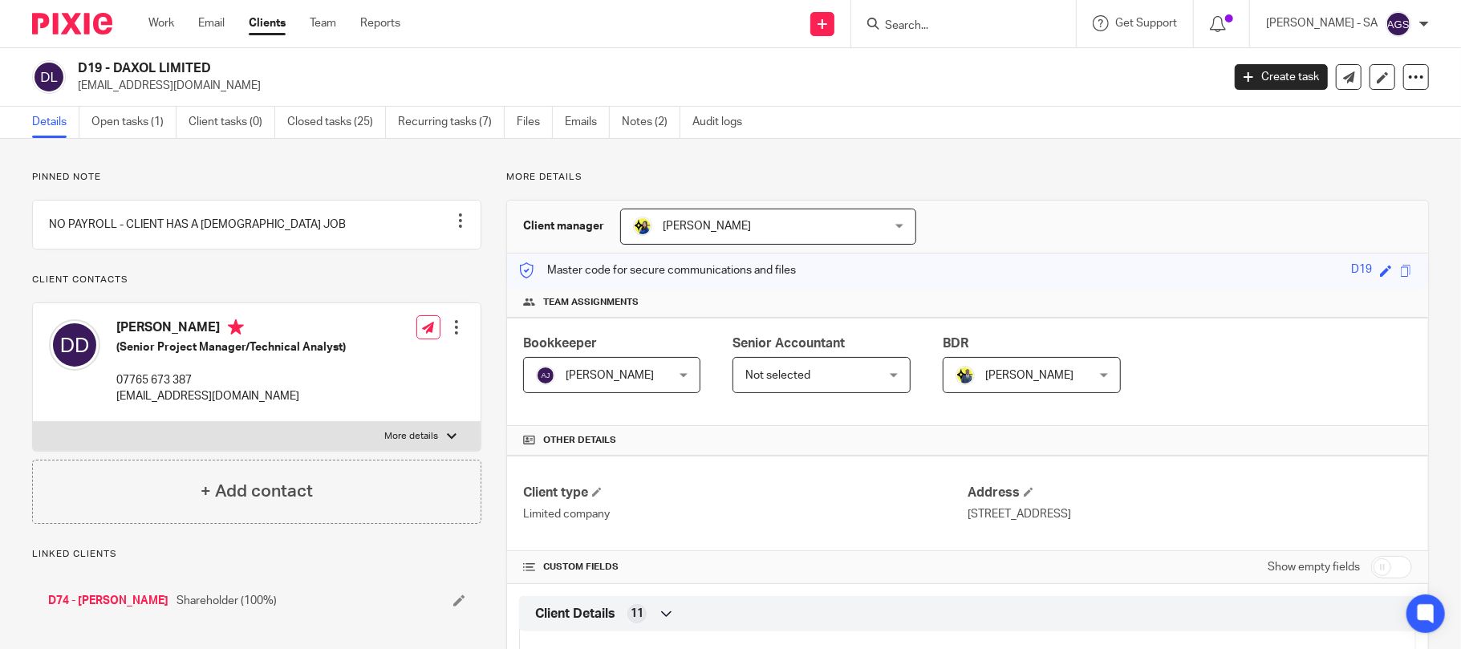
click at [120, 125] on link "Open tasks (1)" at bounding box center [133, 122] width 85 height 31
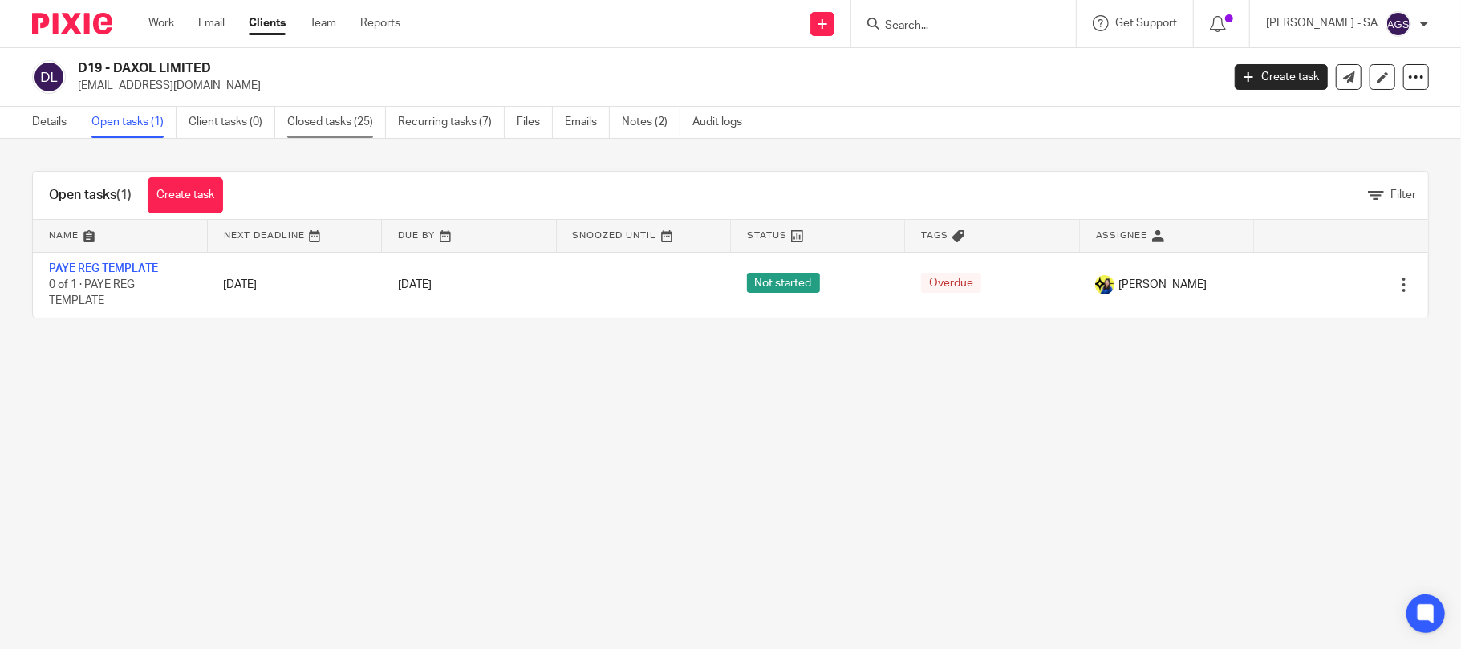
click at [344, 107] on link "Closed tasks (25)" at bounding box center [336, 122] width 99 height 31
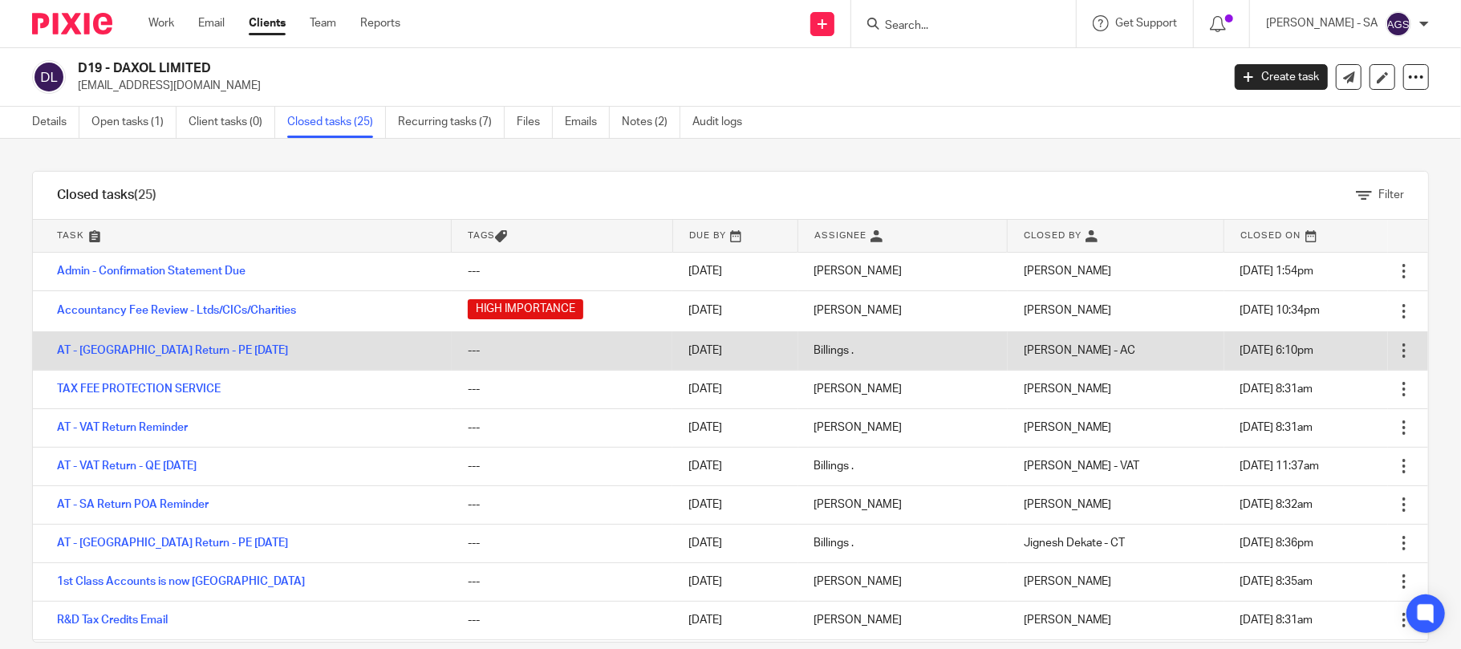
click at [155, 343] on td "AT - [GEOGRAPHIC_DATA] Return - PE [DATE]" at bounding box center [242, 350] width 419 height 39
click at [152, 355] on link "AT - [GEOGRAPHIC_DATA] Return - PE [DATE]" at bounding box center [172, 350] width 231 height 11
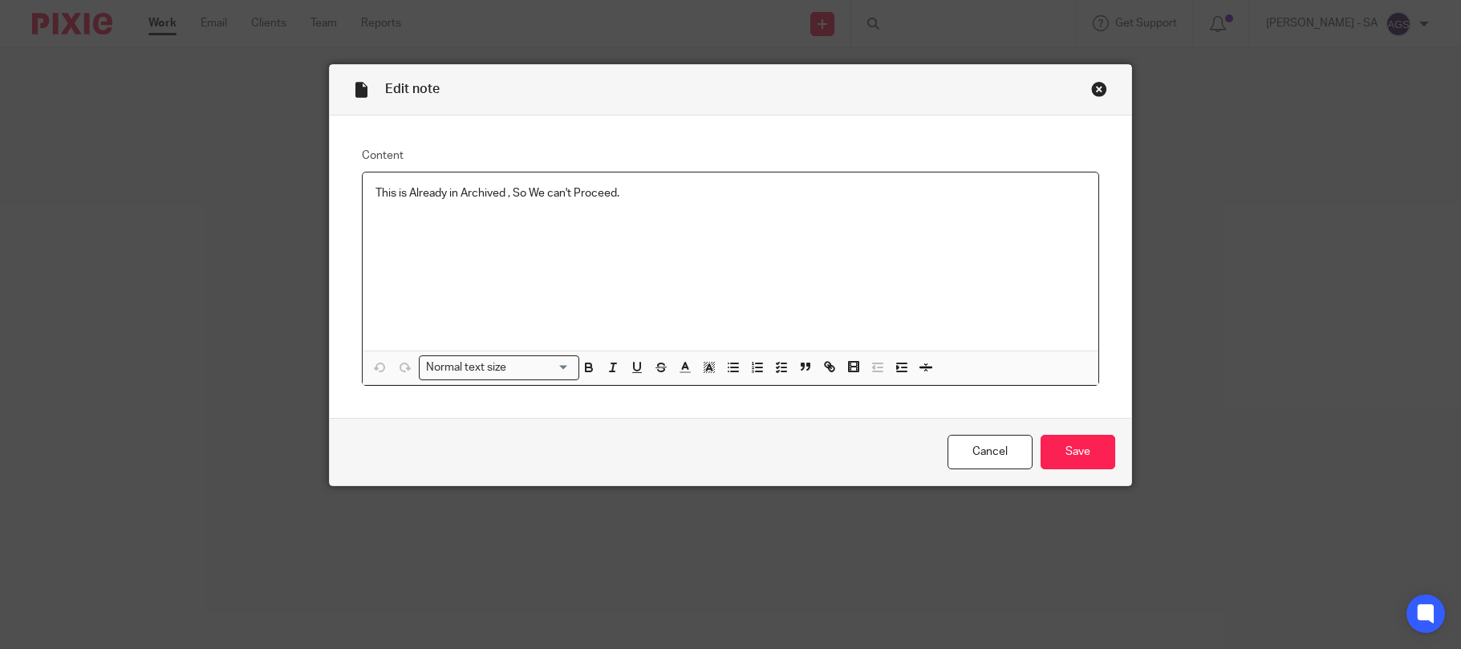
click at [197, 202] on div "Edit note Content This is Already in Archived , So We can't Proceed. Normal tex…" at bounding box center [730, 324] width 1461 height 649
click at [775, 369] on icon "button" at bounding box center [781, 367] width 14 height 14
click at [376, 193] on span at bounding box center [384, 193] width 16 height 16
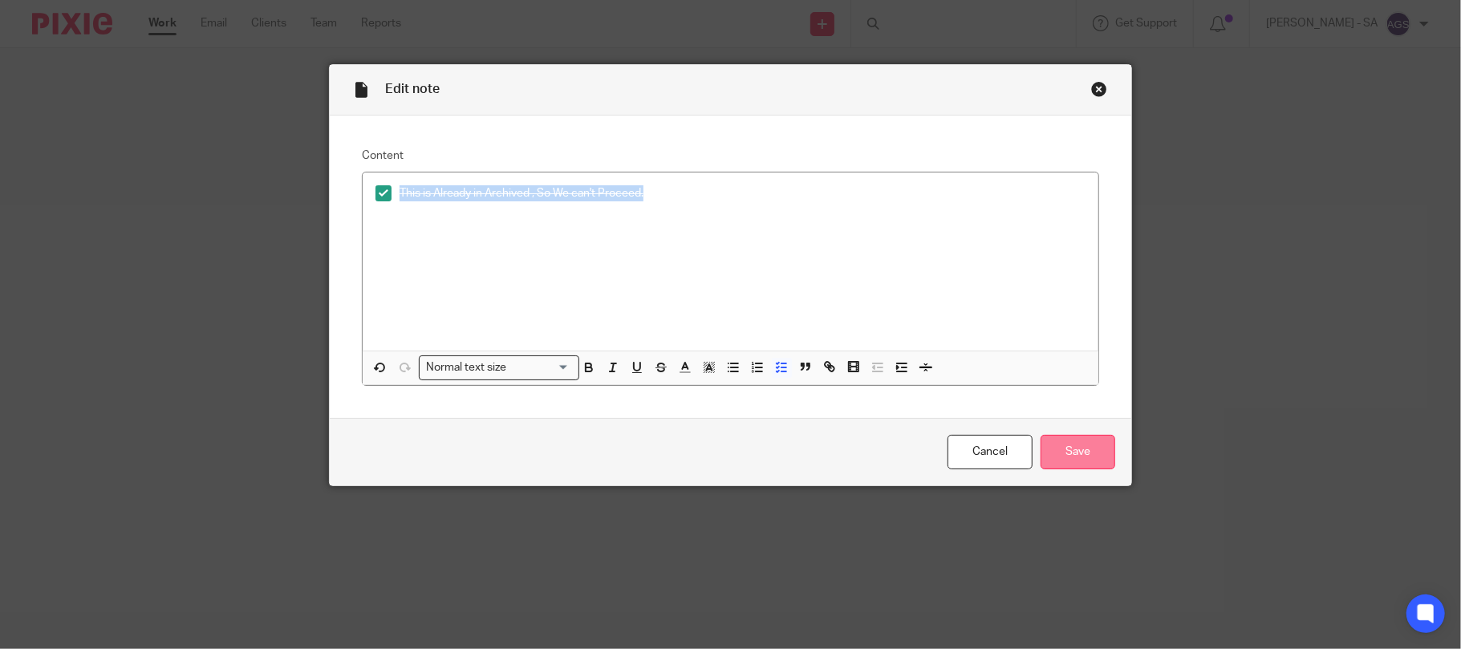
click at [1073, 438] on input "Save" at bounding box center [1078, 452] width 75 height 35
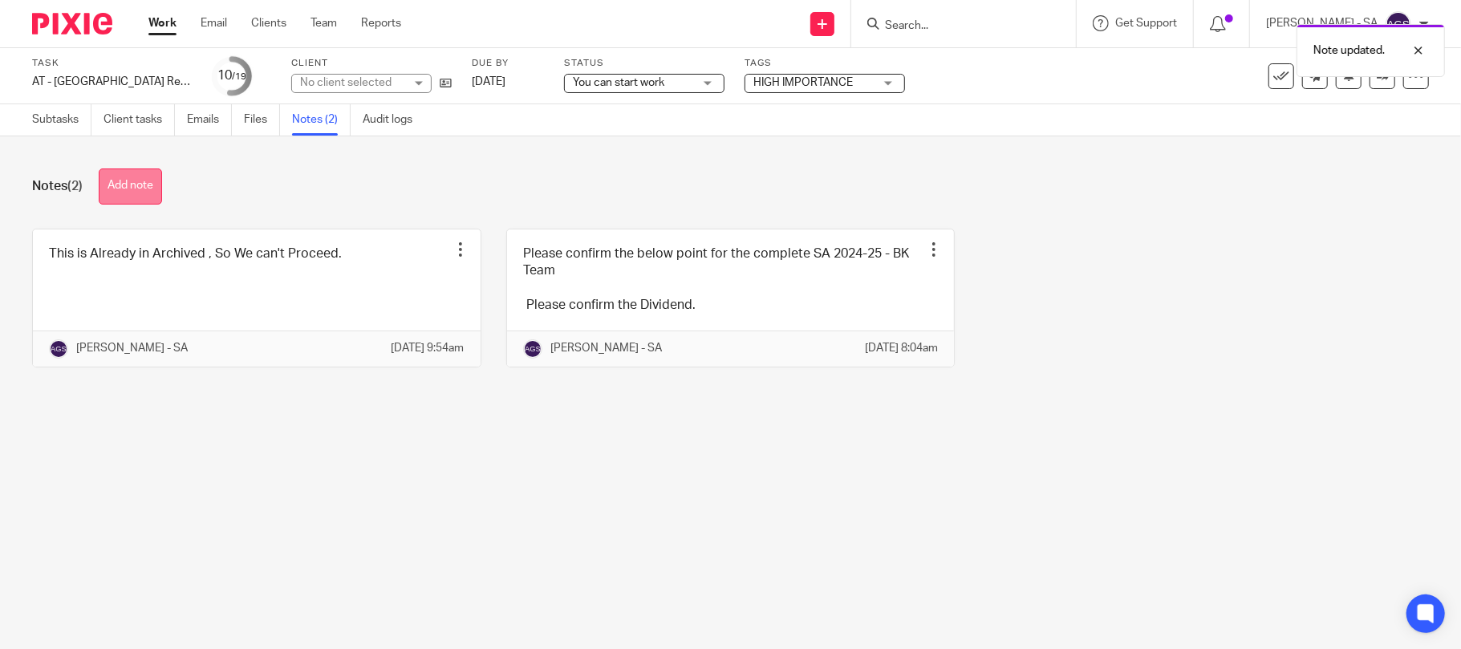
click at [116, 186] on button "Add note" at bounding box center [130, 186] width 63 height 36
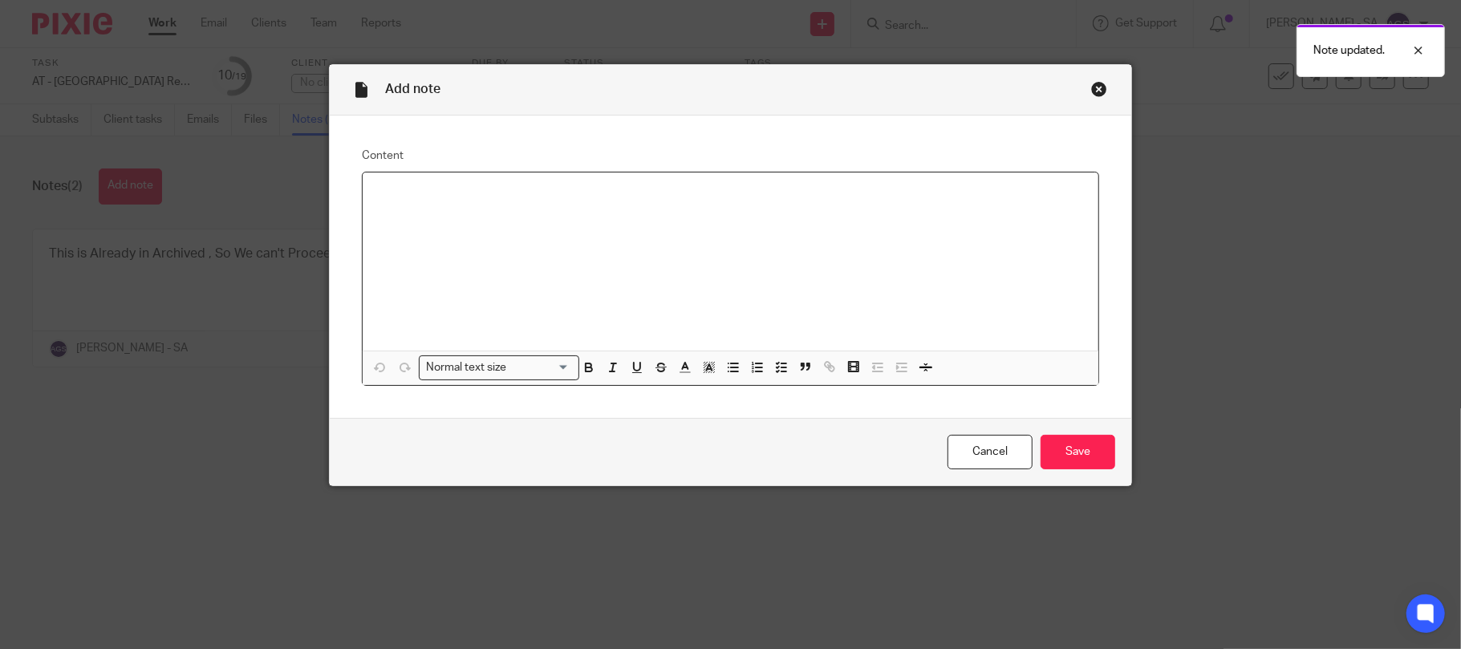
click at [376, 194] on p at bounding box center [731, 193] width 711 height 16
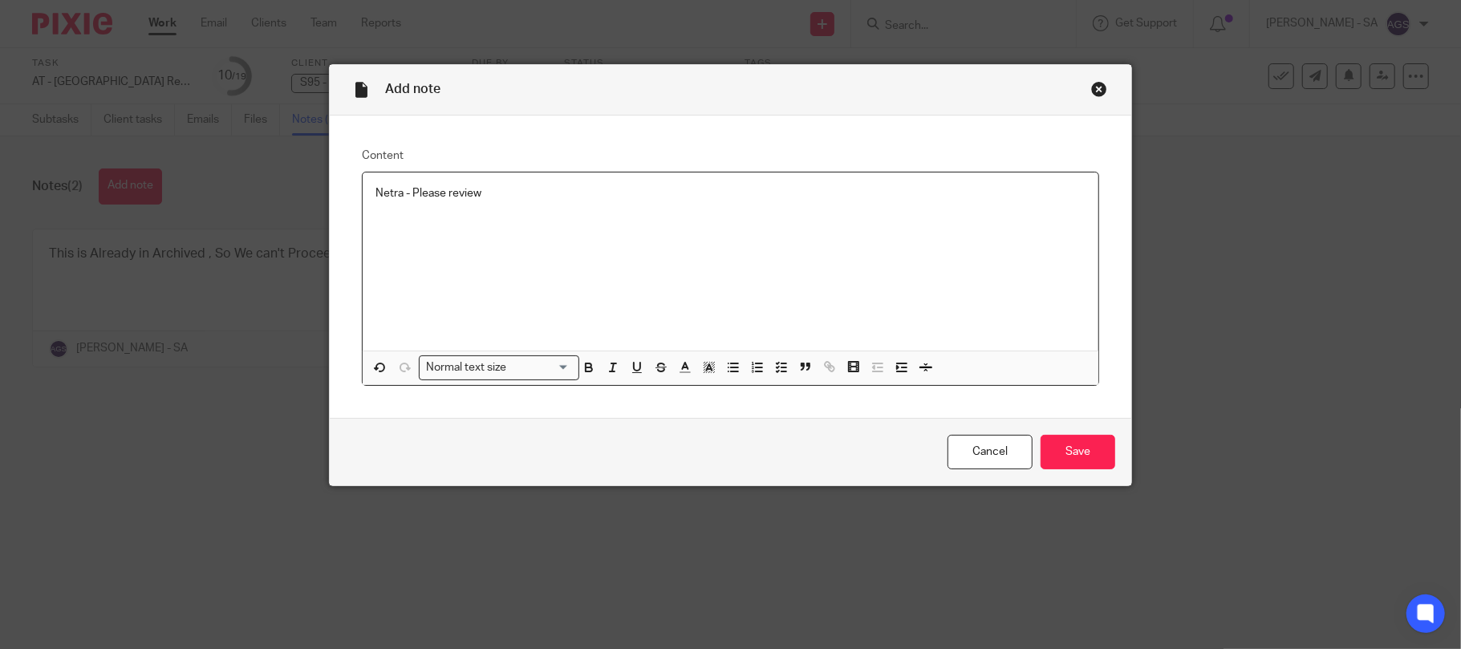
click at [473, 194] on p "Netra - Please review" at bounding box center [731, 193] width 711 height 16
click at [486, 197] on p "Netra - Please review" at bounding box center [731, 193] width 711 height 16
click at [1066, 445] on input "Save" at bounding box center [1078, 452] width 75 height 35
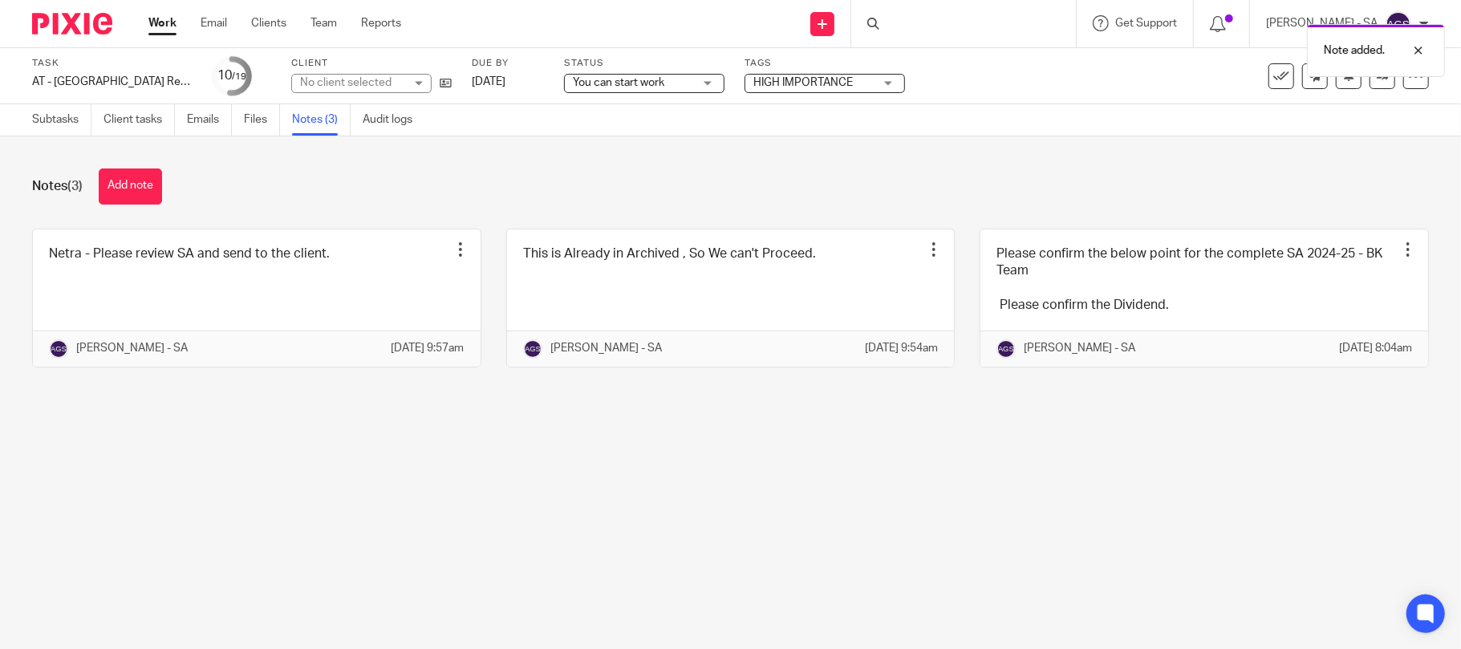
click at [732, 457] on main "Task AT - SA Return - PE 05-04-2025 Save AT - SA Return - PE 05-04-2025 10 /19 …" at bounding box center [730, 324] width 1461 height 649
click at [59, 113] on link "Subtasks" at bounding box center [61, 119] width 59 height 31
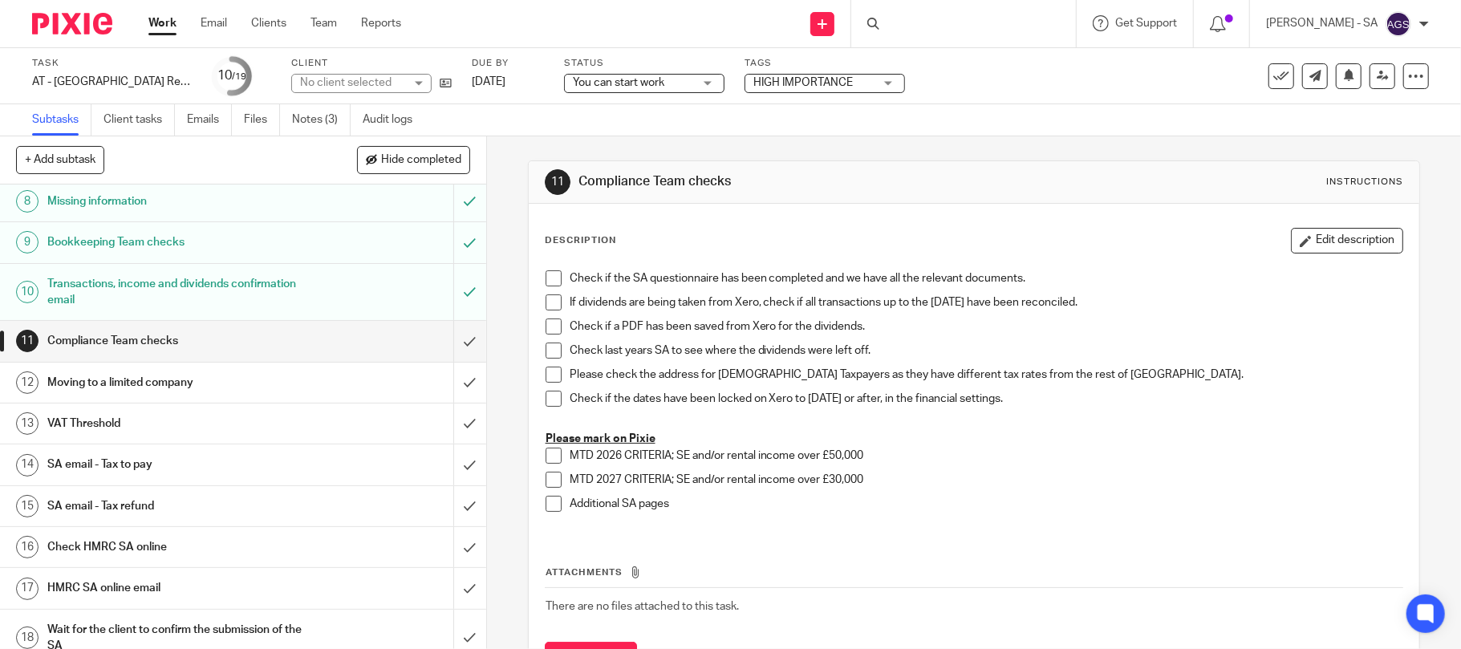
scroll to position [321, 0]
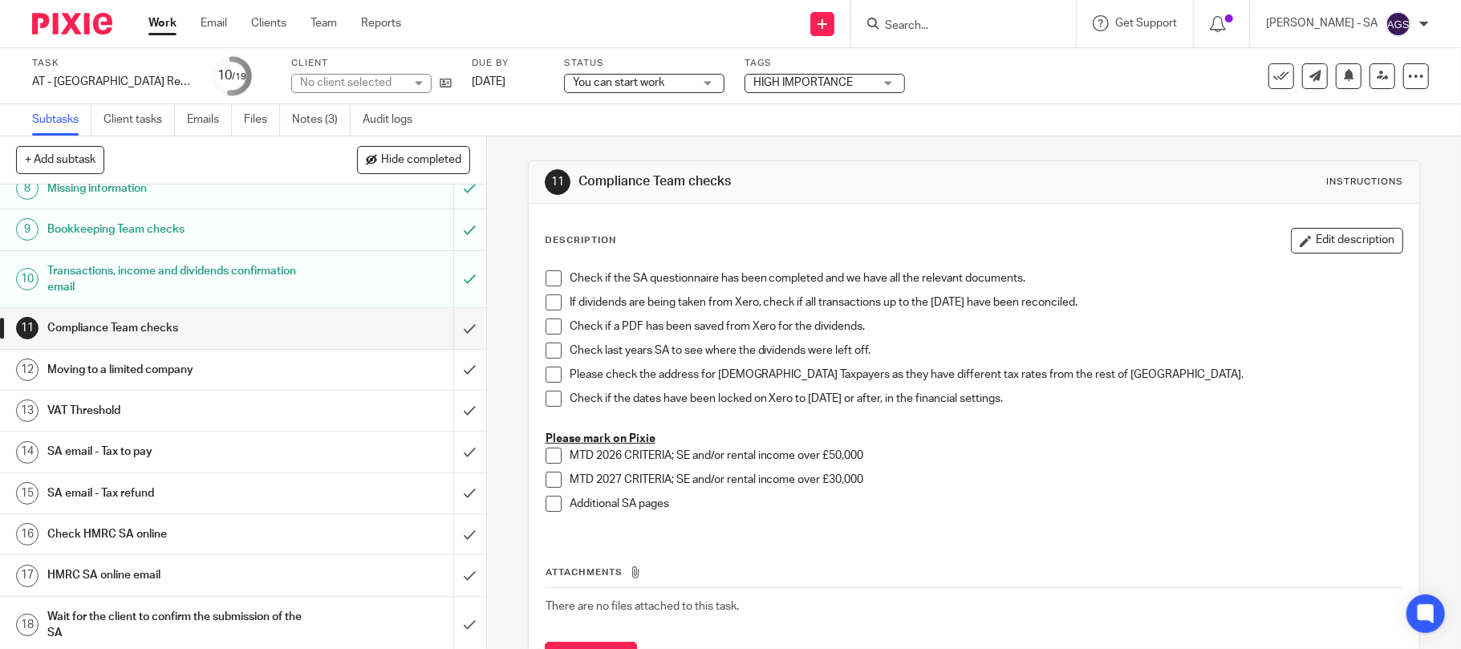
click at [91, 274] on h1 "Transactions, income and dividends confirmation email" at bounding box center [177, 279] width 260 height 41
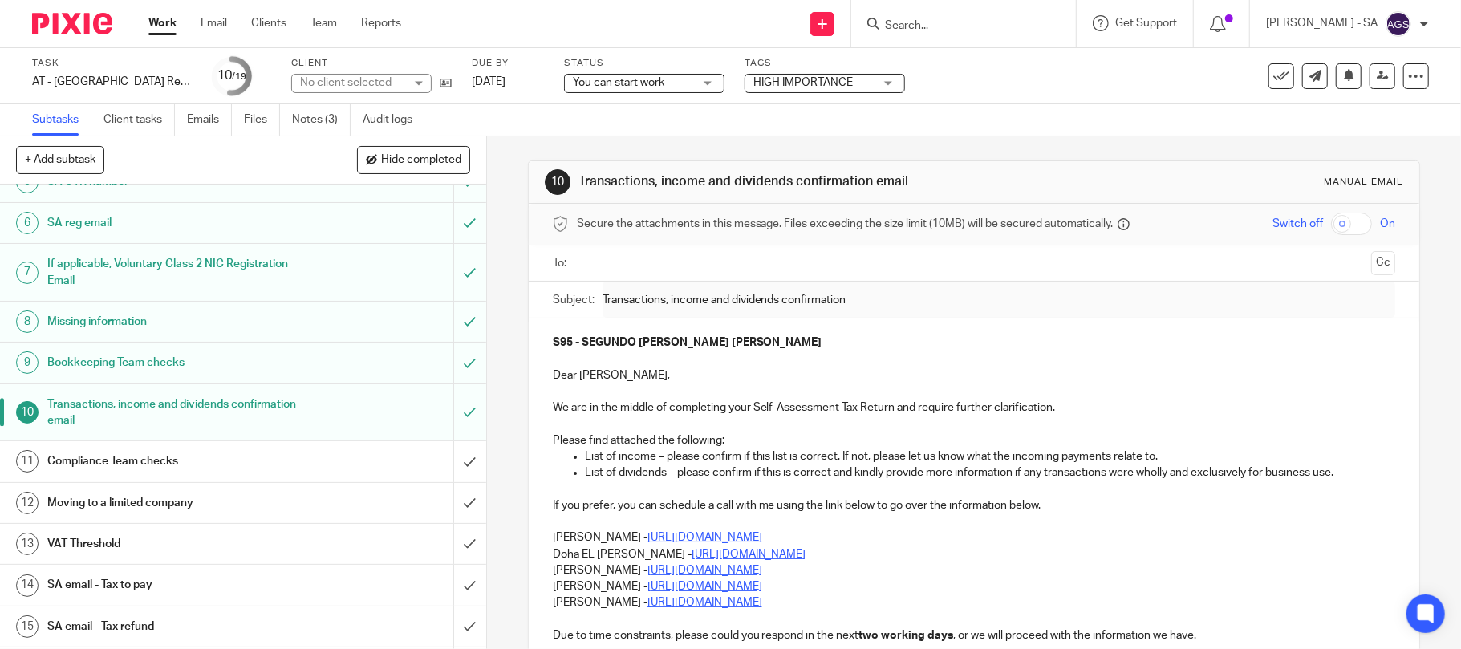
scroll to position [213, 0]
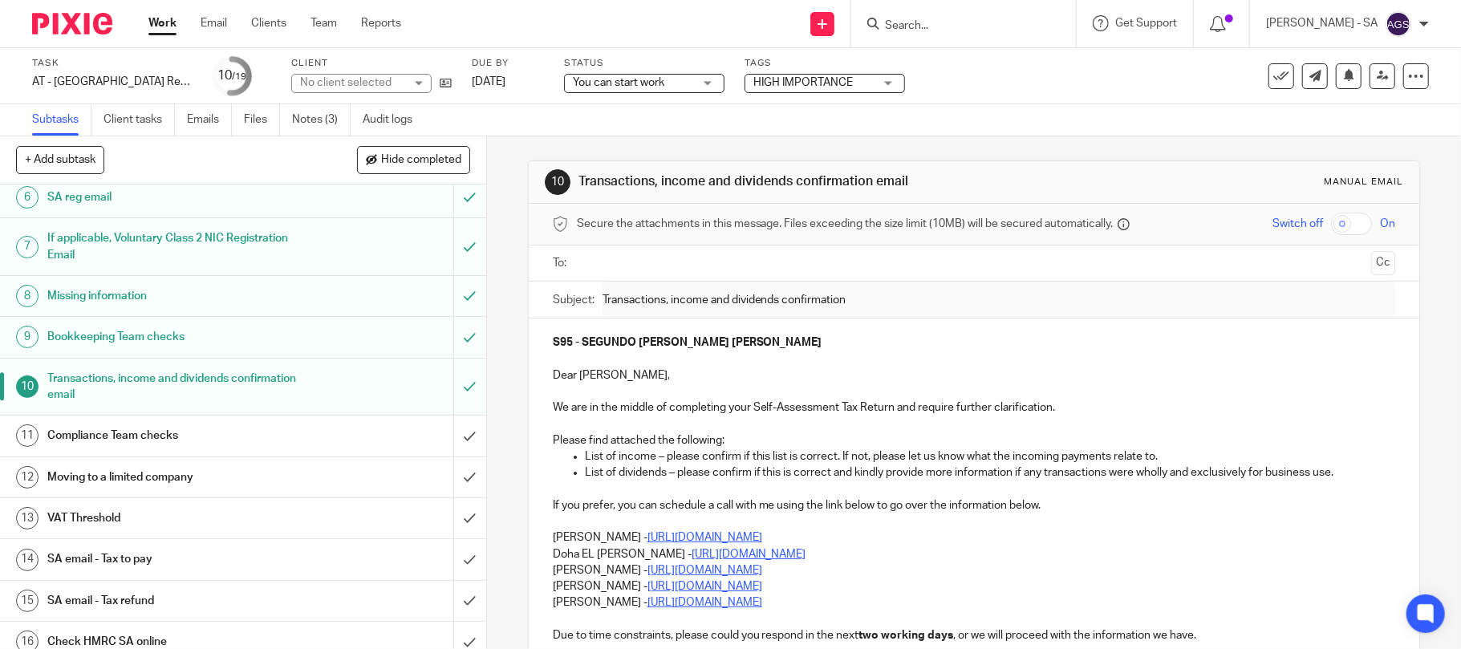
click at [104, 335] on h1 "Bookkeeping Team checks" at bounding box center [177, 337] width 260 height 24
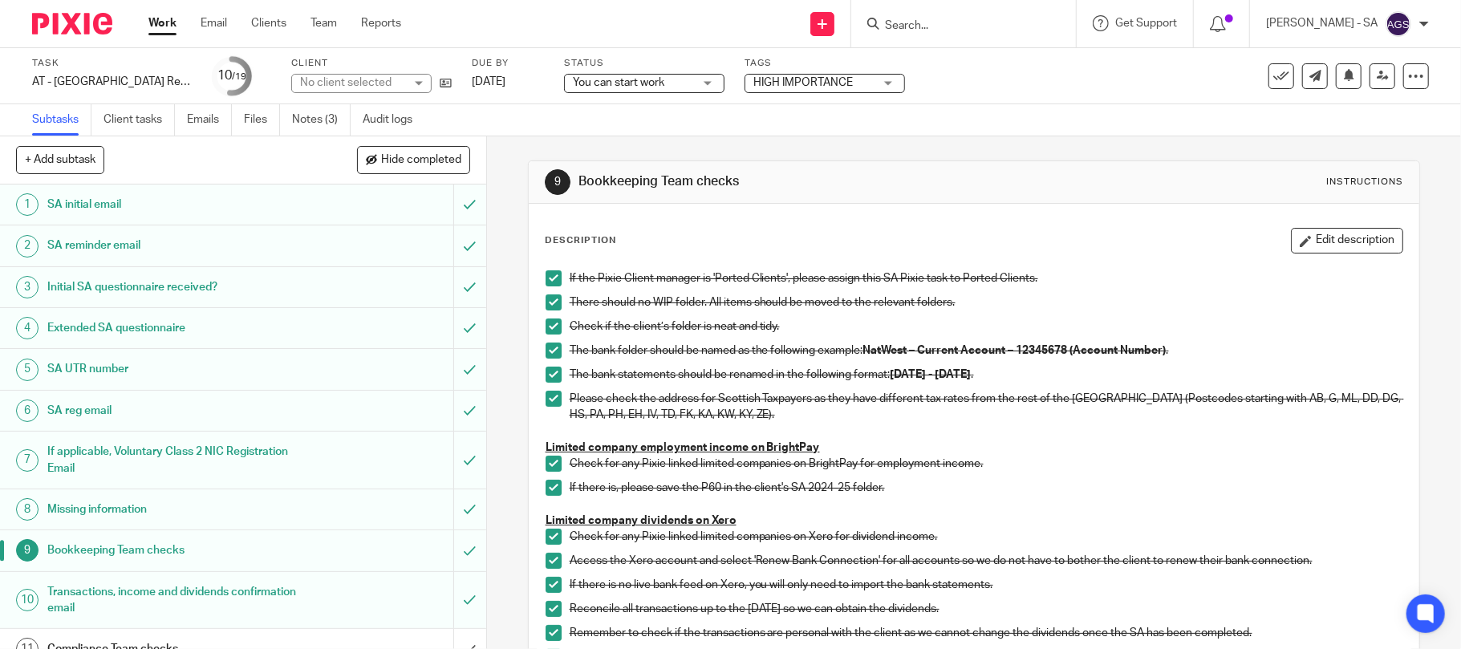
click at [82, 367] on h1 "SA UTR number" at bounding box center [177, 369] width 260 height 24
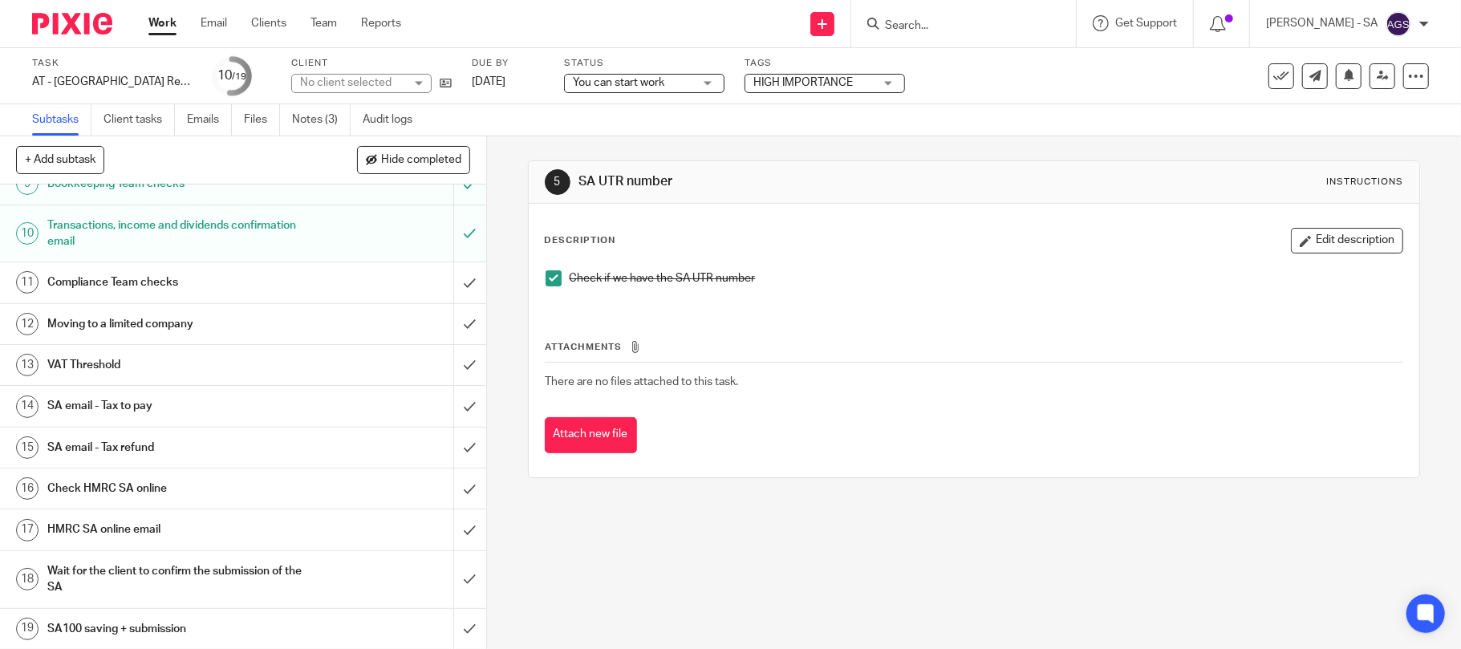
scroll to position [372, 0]
click at [59, 405] on h1 "SA email - Tax to pay" at bounding box center [177, 405] width 260 height 24
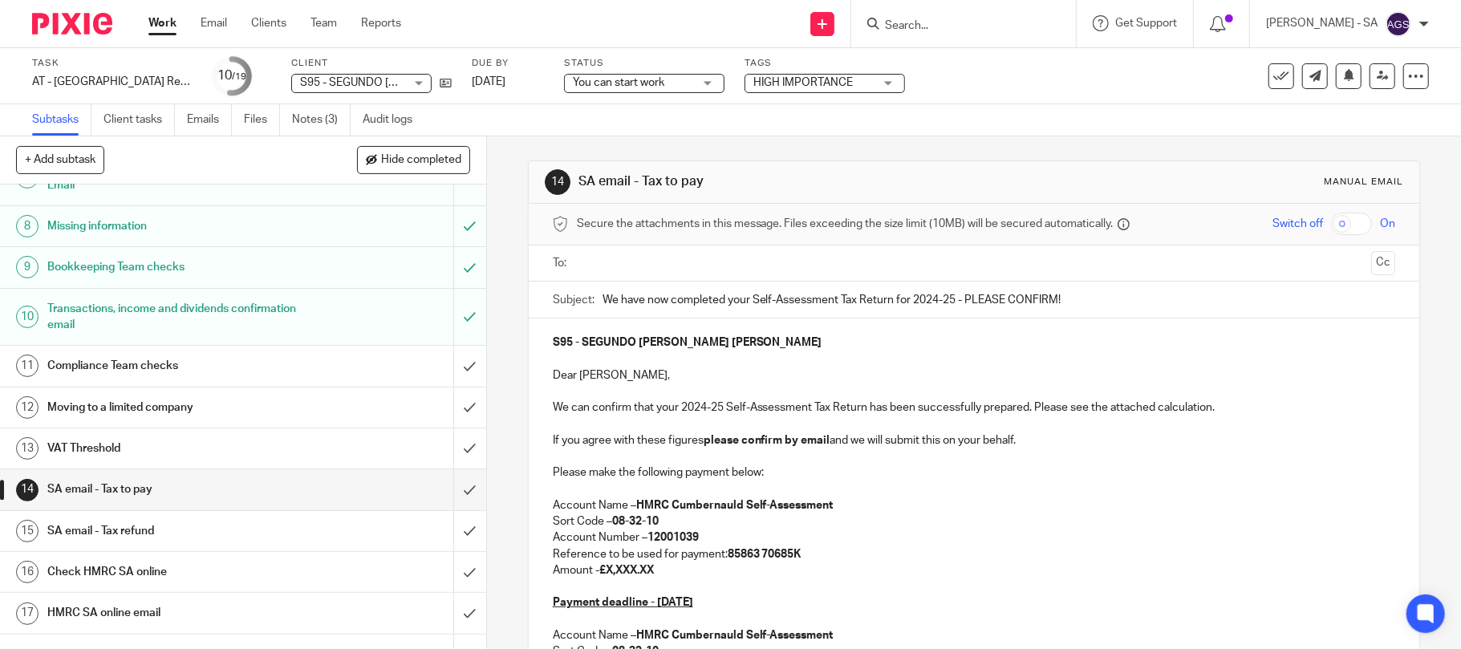
scroll to position [321, 0]
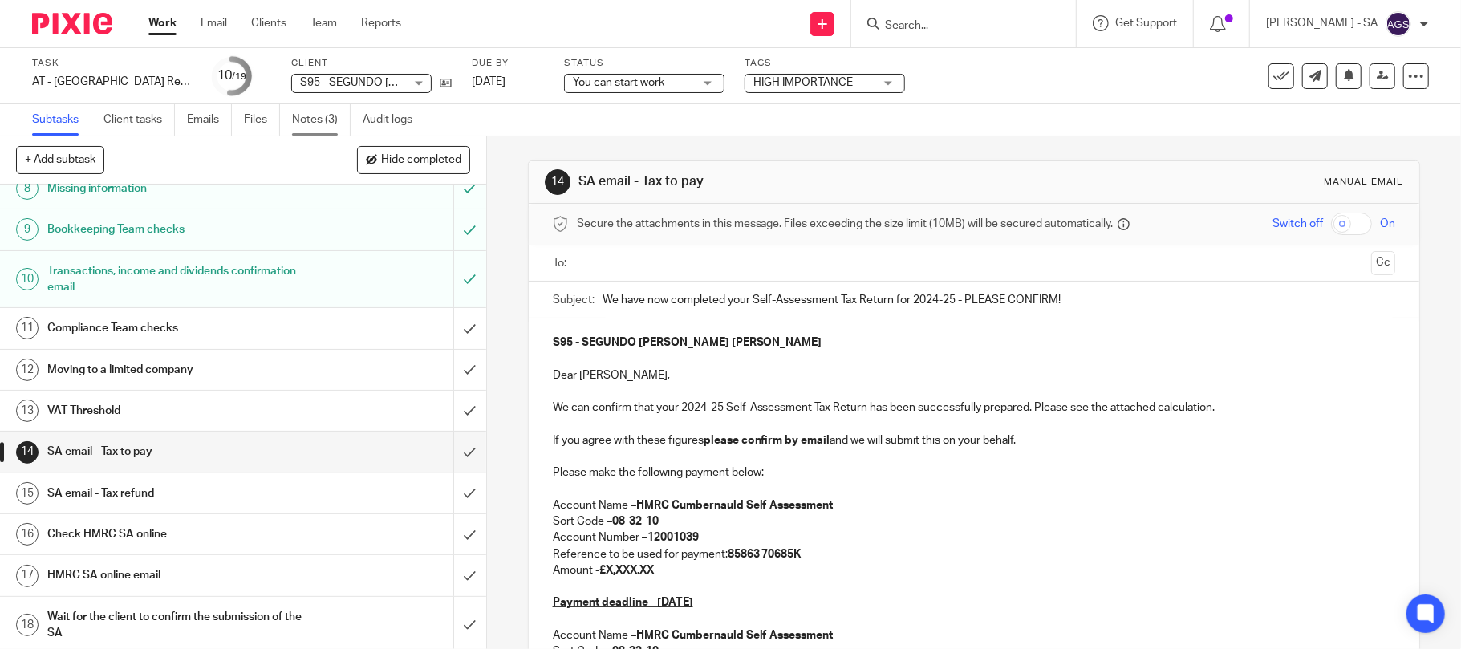
drag, startPoint x: 327, startPoint y: 109, endPoint x: 318, endPoint y: 154, distance: 46.0
click at [327, 110] on link "Notes (3)" at bounding box center [321, 119] width 59 height 31
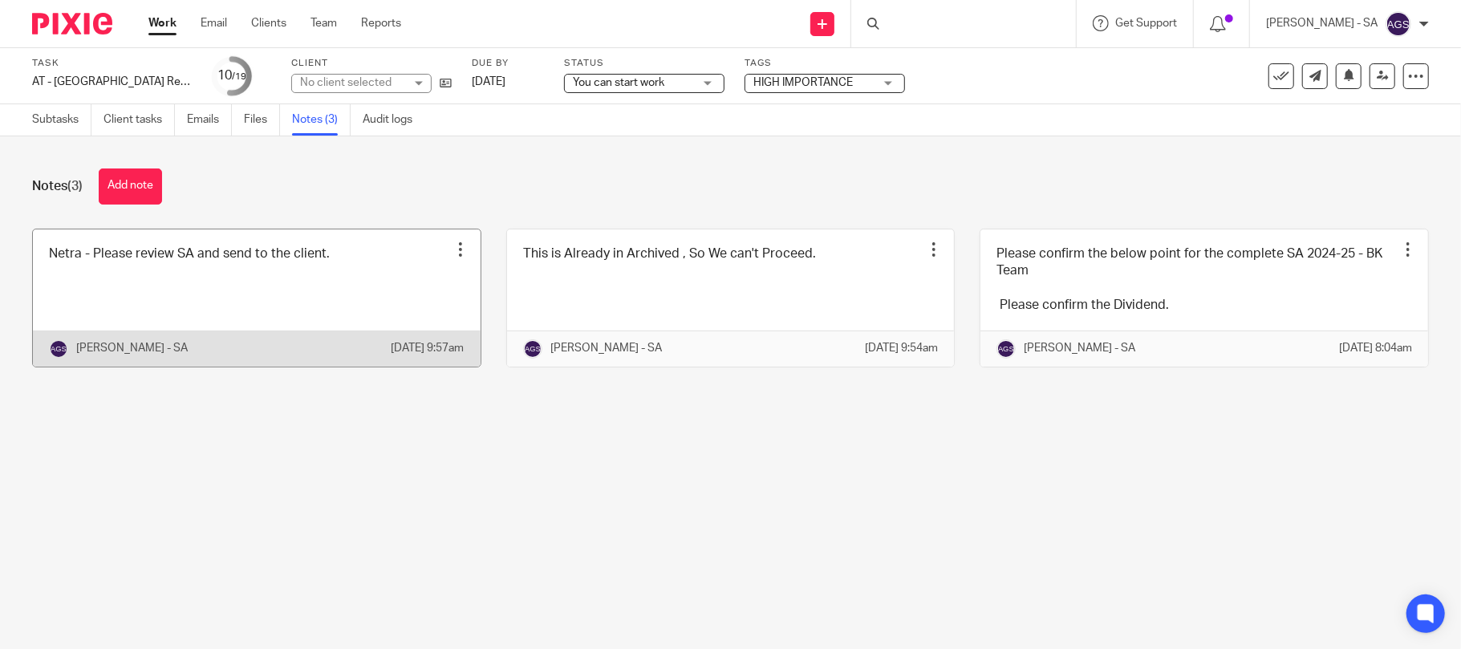
click at [206, 300] on link at bounding box center [257, 297] width 448 height 137
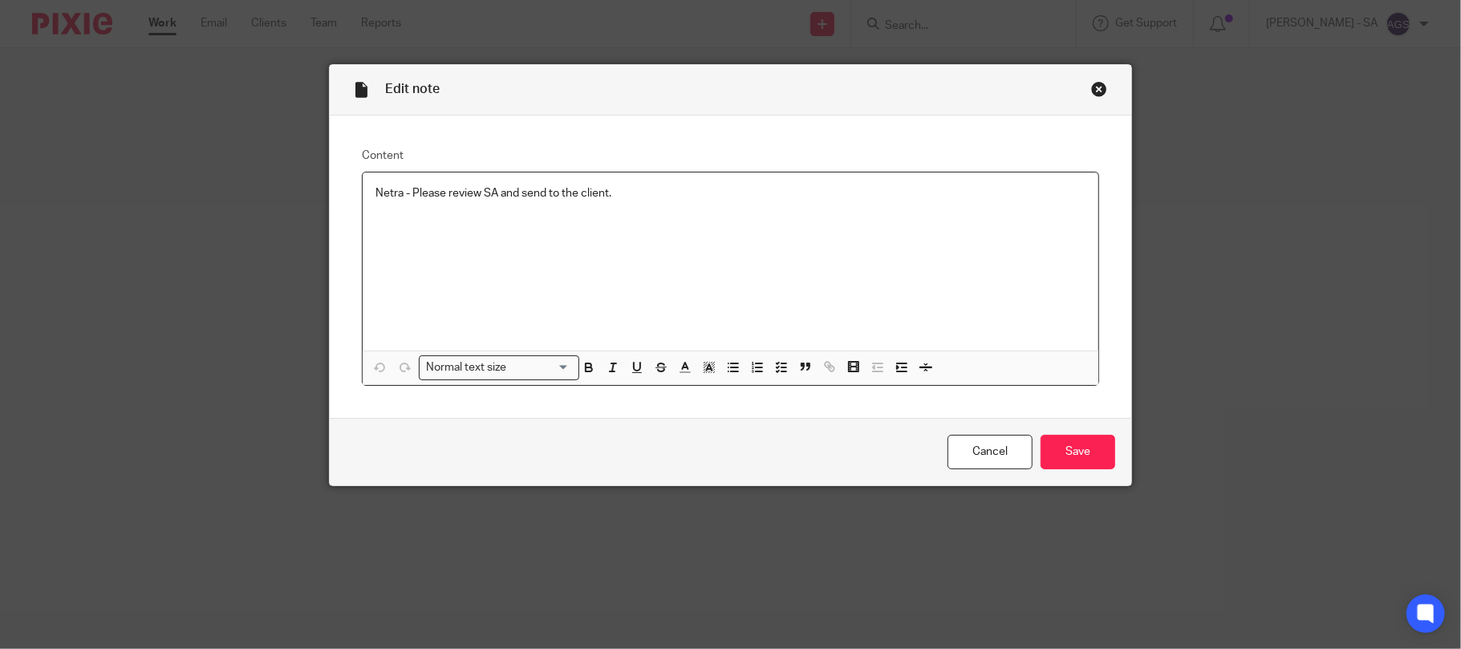
drag, startPoint x: 611, startPoint y: 186, endPoint x: 335, endPoint y: 216, distance: 278.4
click at [335, 216] on div "Content Netra - Please review SA and send to the client. Normal text size Loadi…" at bounding box center [731, 267] width 802 height 303
click at [517, 207] on div "Netra - Please review SA and send to the client." at bounding box center [731, 262] width 737 height 178
click at [517, 197] on p "Netra - Please review SA and send to the client." at bounding box center [731, 193] width 711 height 16
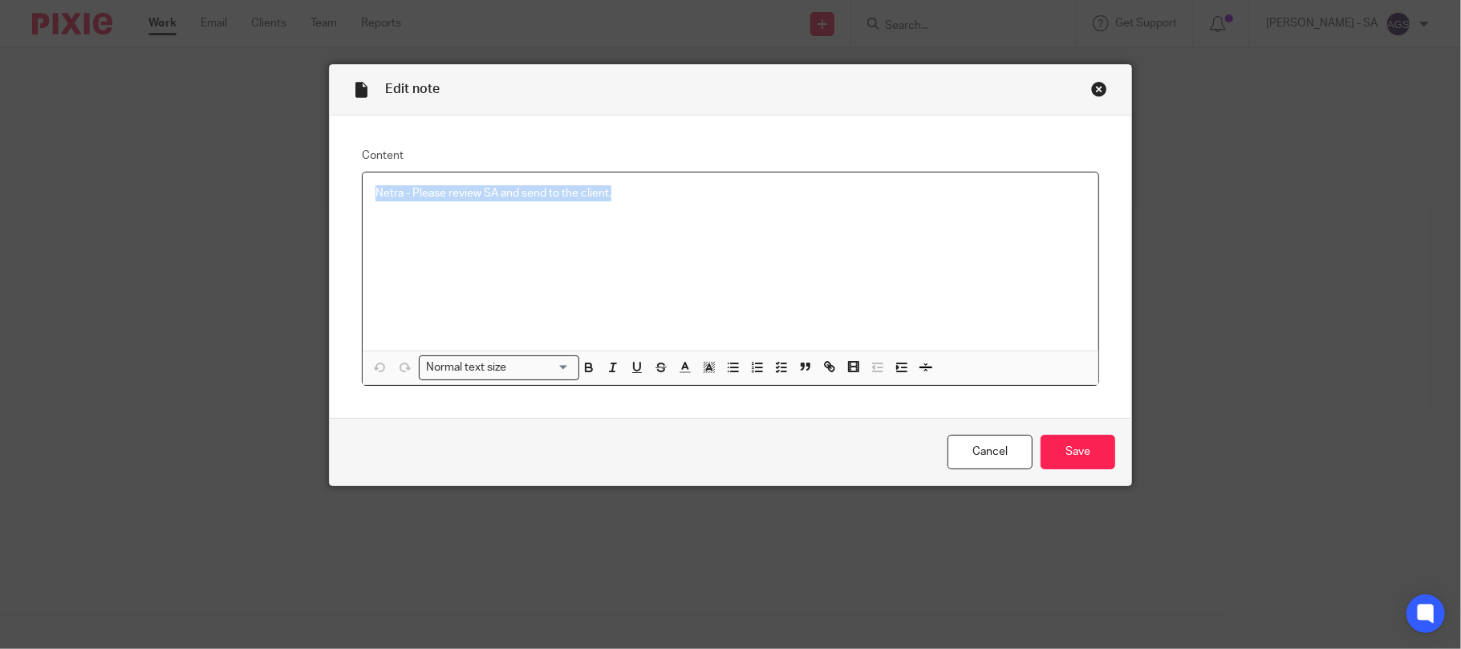
click at [517, 197] on p "Netra - Please review SA and send to the client." at bounding box center [731, 193] width 711 height 16
click at [534, 194] on p "Payroll information is missing so we are waiting for the Dividend confirmation" at bounding box center [731, 193] width 711 height 16
drag, startPoint x: 514, startPoint y: 193, endPoint x: 188, endPoint y: 193, distance: 326.6
click at [188, 193] on div "Edit note Content Payroll information is missing so we are waiting for the Divi…" at bounding box center [730, 324] width 1461 height 649
copy p "Payroll information is missing"
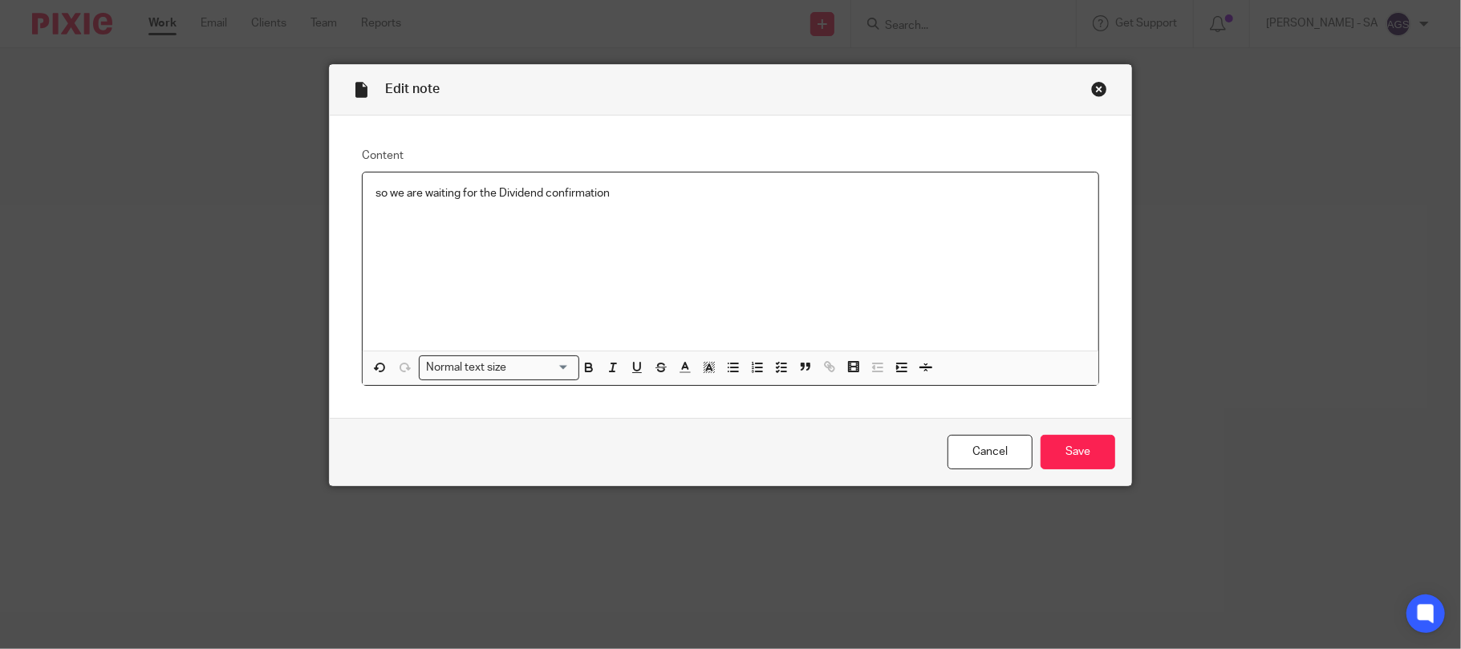
click at [611, 189] on p "so we are waiting for the Dividend confirmation" at bounding box center [731, 193] width 711 height 16
drag, startPoint x: 385, startPoint y: 194, endPoint x: 245, endPoint y: 188, distance: 140.6
click at [245, 188] on div "Edit note Content so we are waiting for the Dividend confirmation Payroll infor…" at bounding box center [730, 324] width 1461 height 649
click at [1076, 446] on input "Save" at bounding box center [1078, 452] width 75 height 35
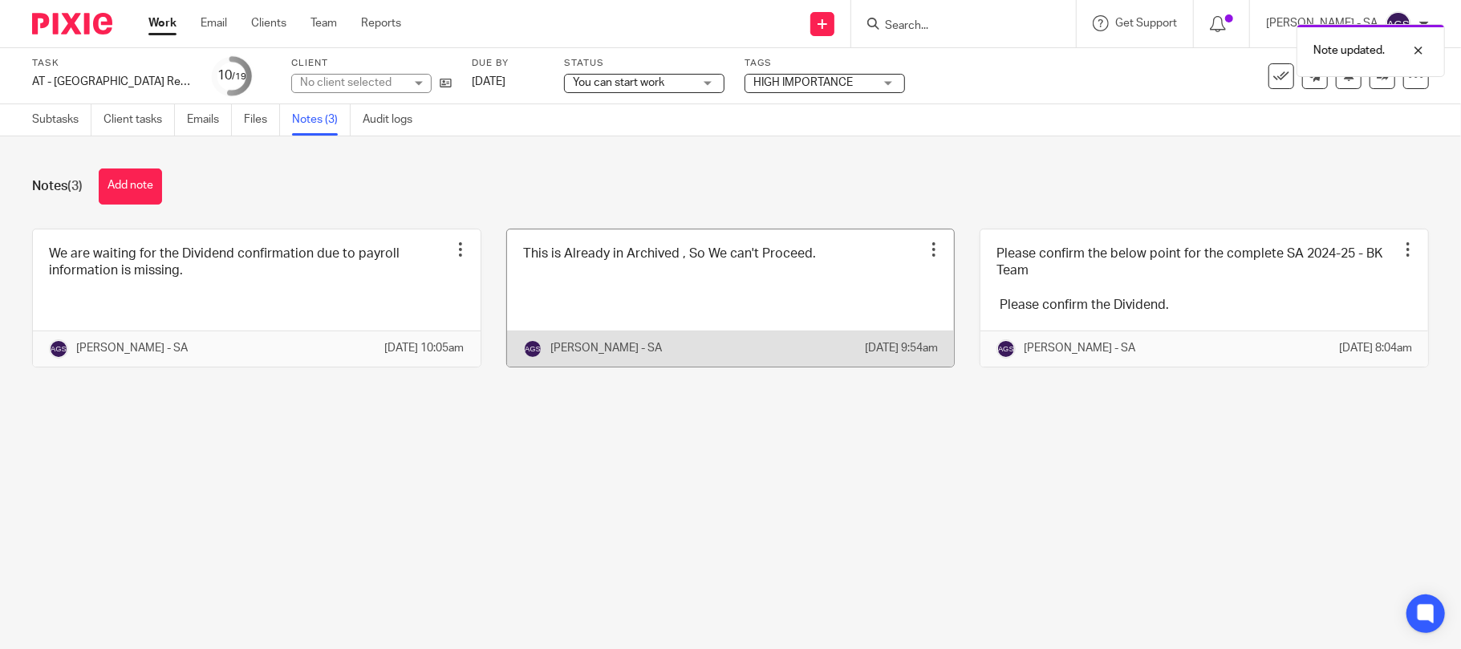
click at [627, 300] on link at bounding box center [731, 297] width 448 height 137
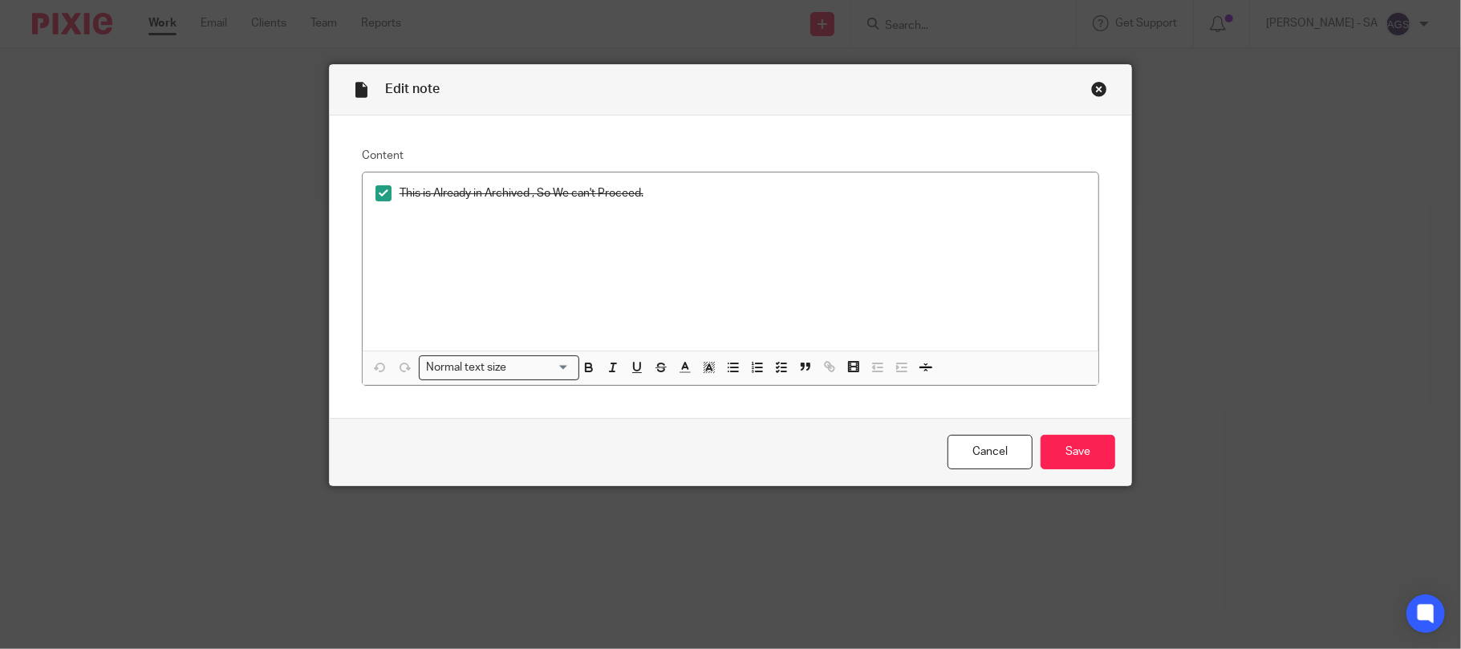
click at [1098, 87] on div "Close this dialog window" at bounding box center [1099, 89] width 16 height 16
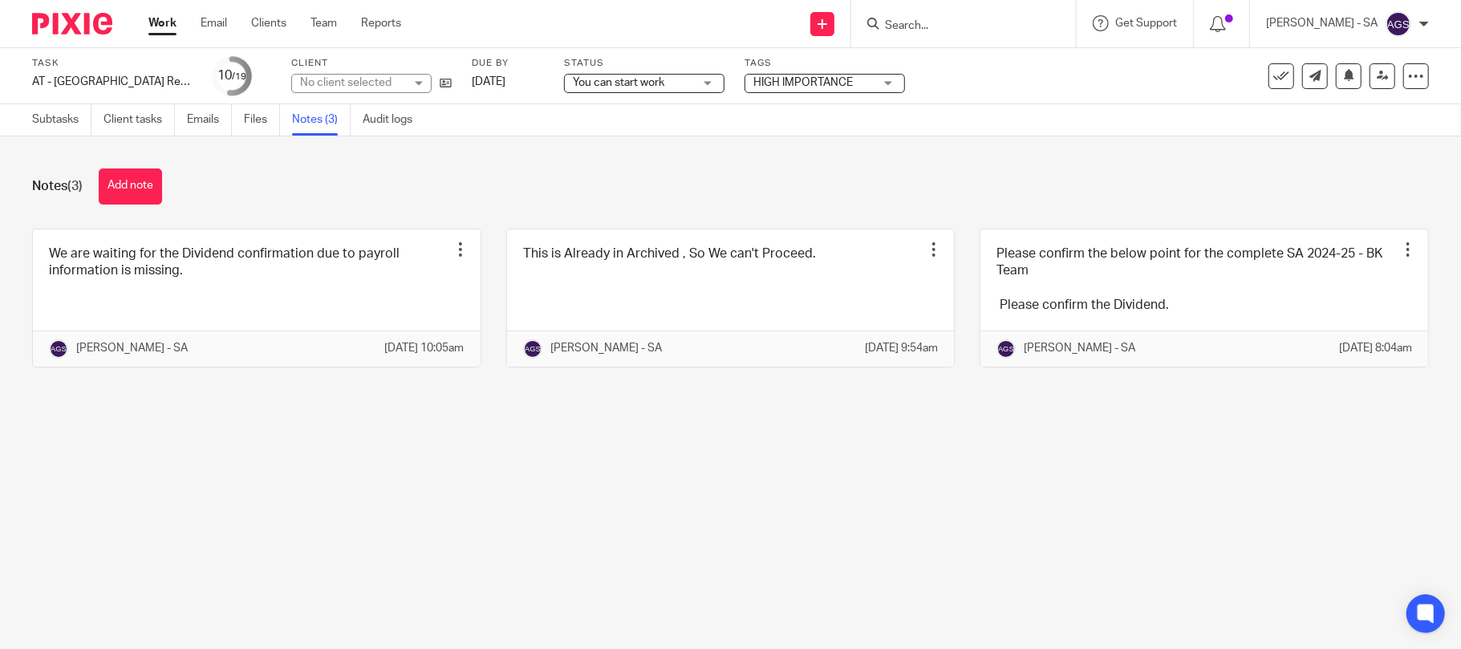
click at [537, 462] on main "Task AT - [GEOGRAPHIC_DATA] Return - PE [DATE] Save AT - [GEOGRAPHIC_DATA] Retu…" at bounding box center [730, 324] width 1461 height 649
click at [607, 80] on span "You can start work" at bounding box center [618, 82] width 91 height 11
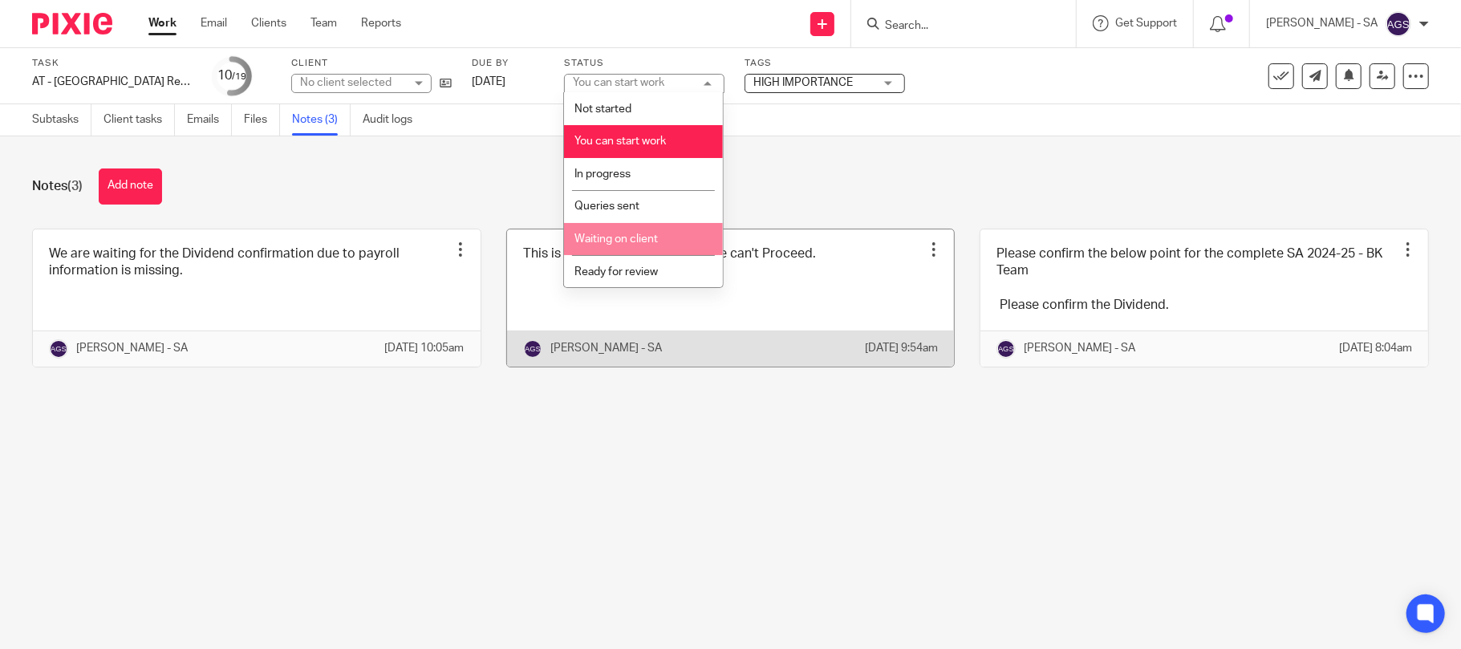
click at [621, 244] on li "Waiting on client" at bounding box center [643, 239] width 159 height 33
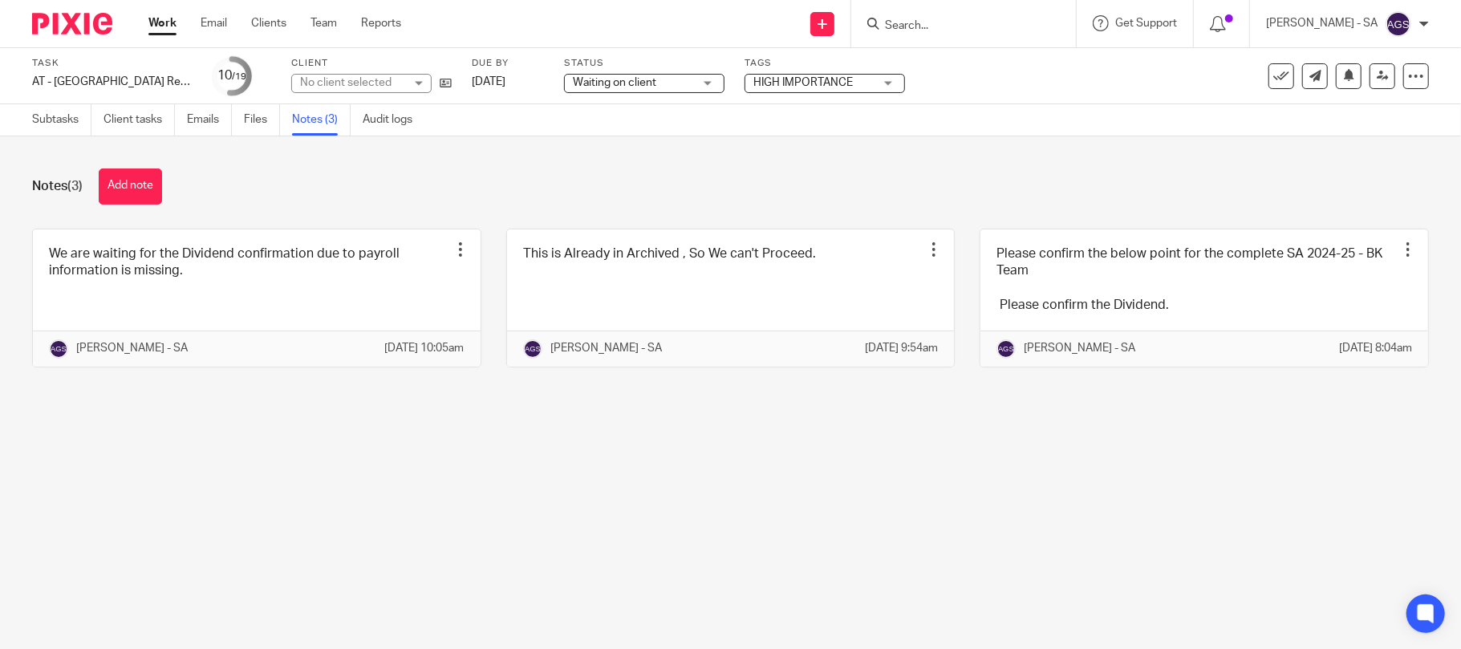
click at [640, 83] on span "Waiting on client" at bounding box center [614, 82] width 83 height 11
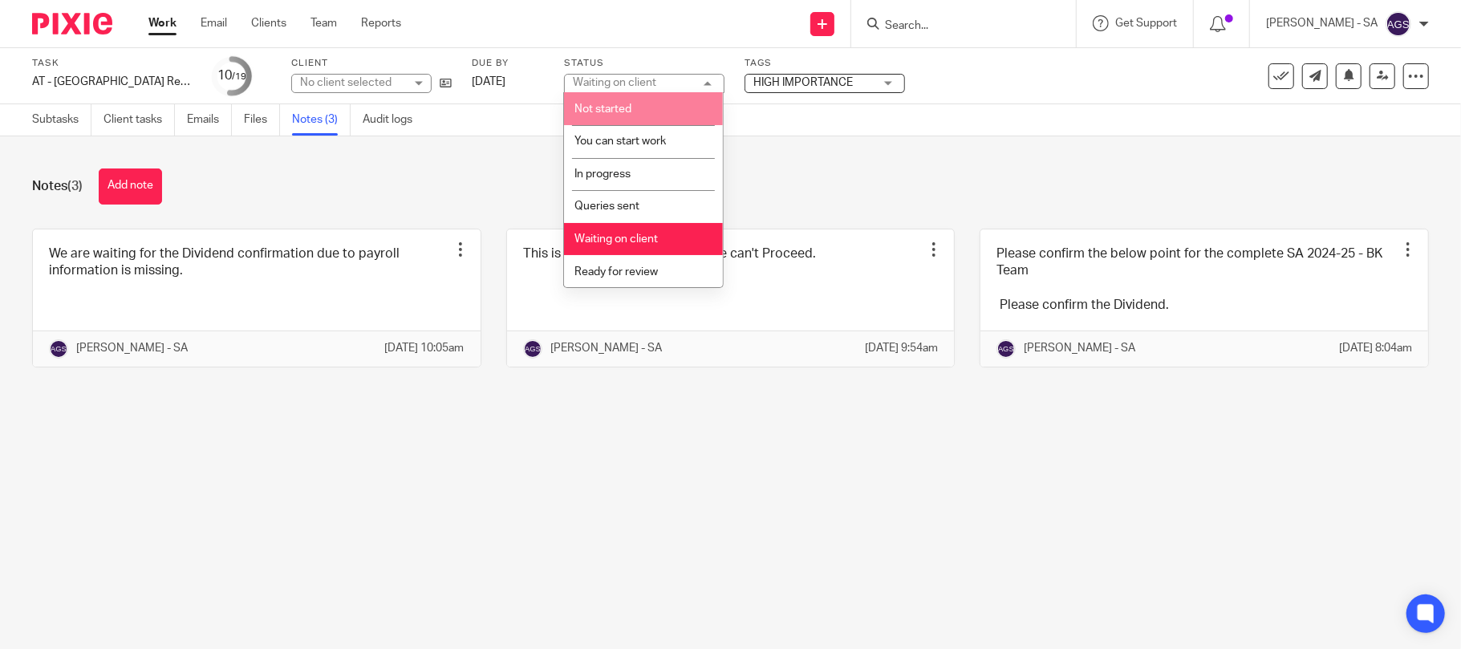
click at [623, 117] on li "Not started" at bounding box center [643, 108] width 159 height 33
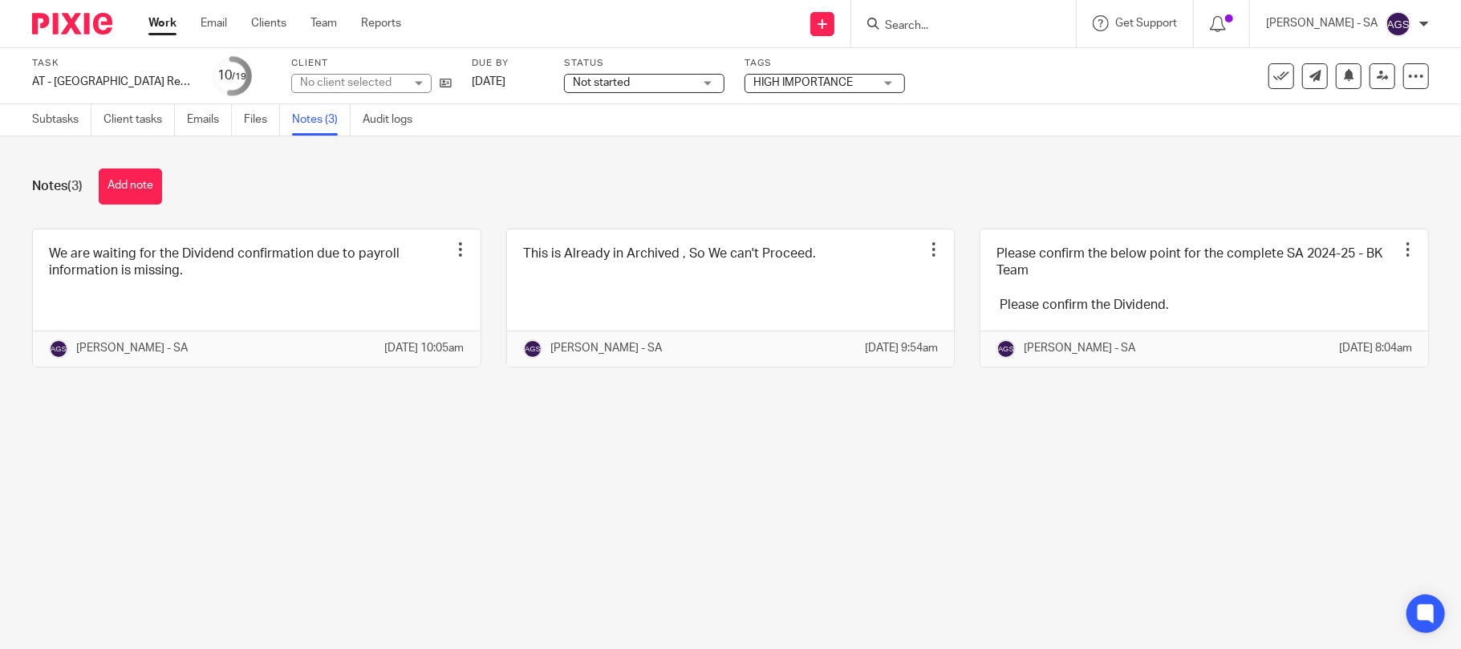
click at [583, 469] on main "Task AT - [GEOGRAPHIC_DATA] Return - PE [DATE] Save AT - [GEOGRAPHIC_DATA] Retu…" at bounding box center [730, 324] width 1461 height 649
drag, startPoint x: 682, startPoint y: 80, endPoint x: 681, endPoint y: 90, distance: 9.7
click at [681, 80] on span "Not started" at bounding box center [633, 83] width 120 height 17
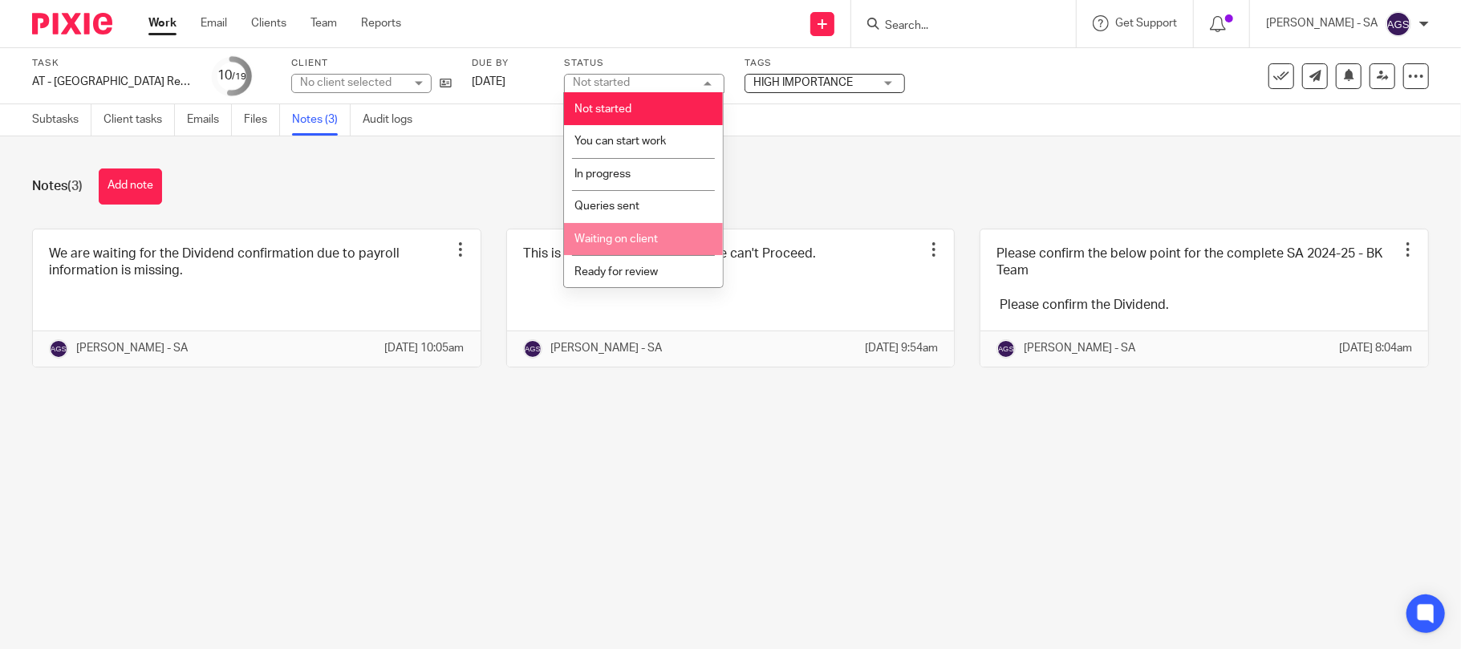
click at [658, 234] on li "Waiting on client" at bounding box center [643, 239] width 159 height 33
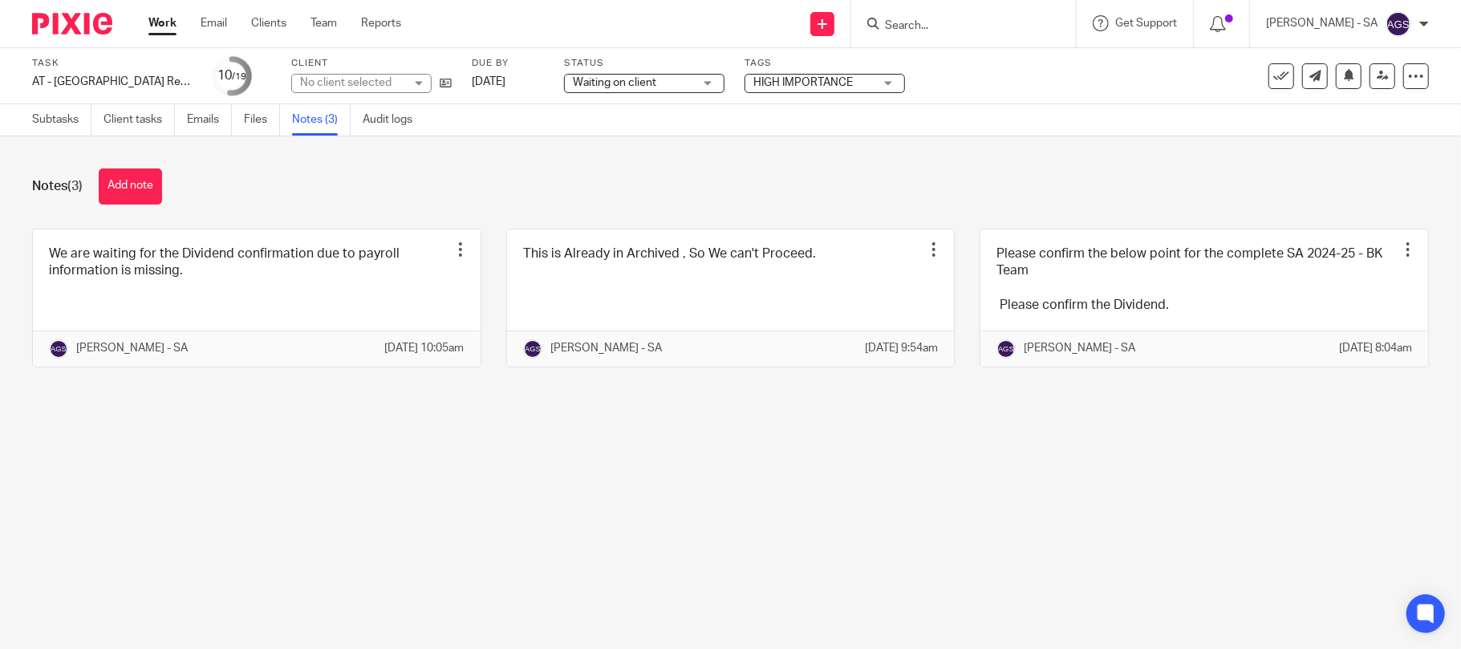
click at [496, 457] on main "Task AT - [GEOGRAPHIC_DATA] Return - PE [DATE] Save AT - [GEOGRAPHIC_DATA] Retu…" at bounding box center [730, 324] width 1461 height 649
click at [318, 22] on link "Team" at bounding box center [324, 23] width 26 height 16
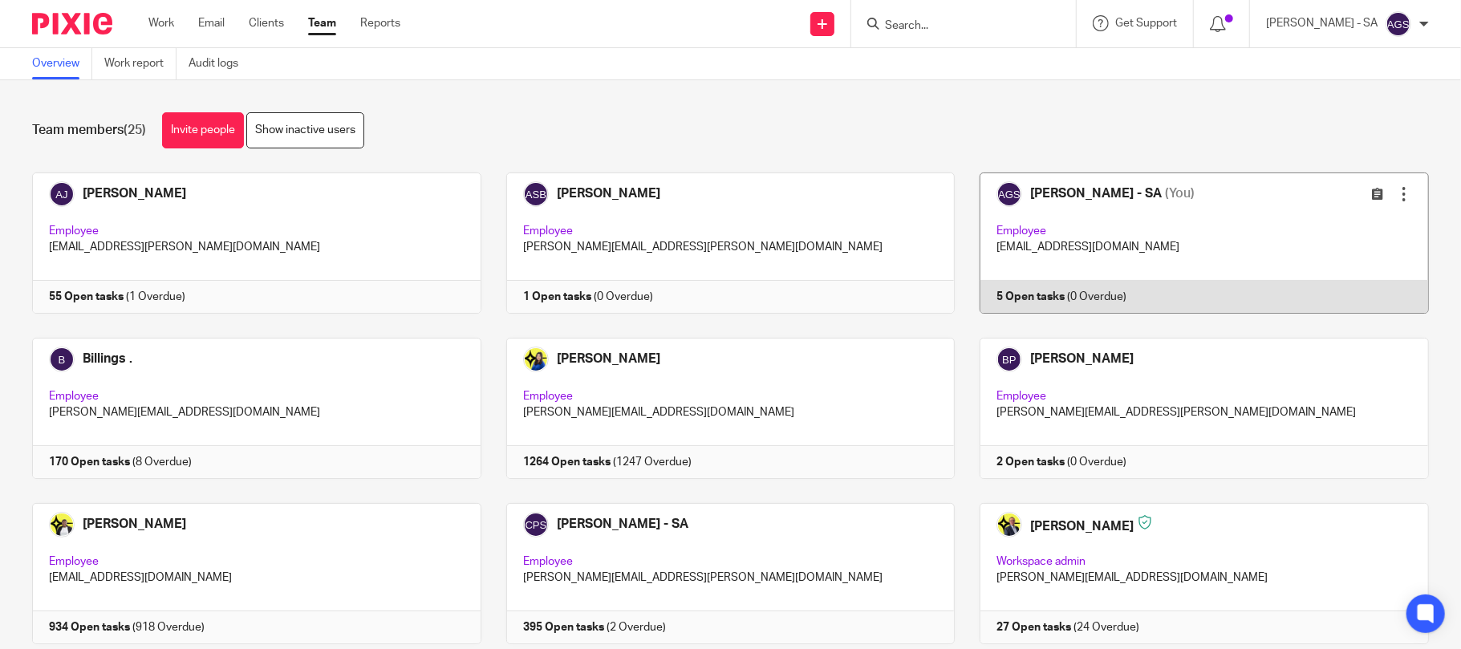
click at [1123, 264] on link at bounding box center [1192, 243] width 474 height 141
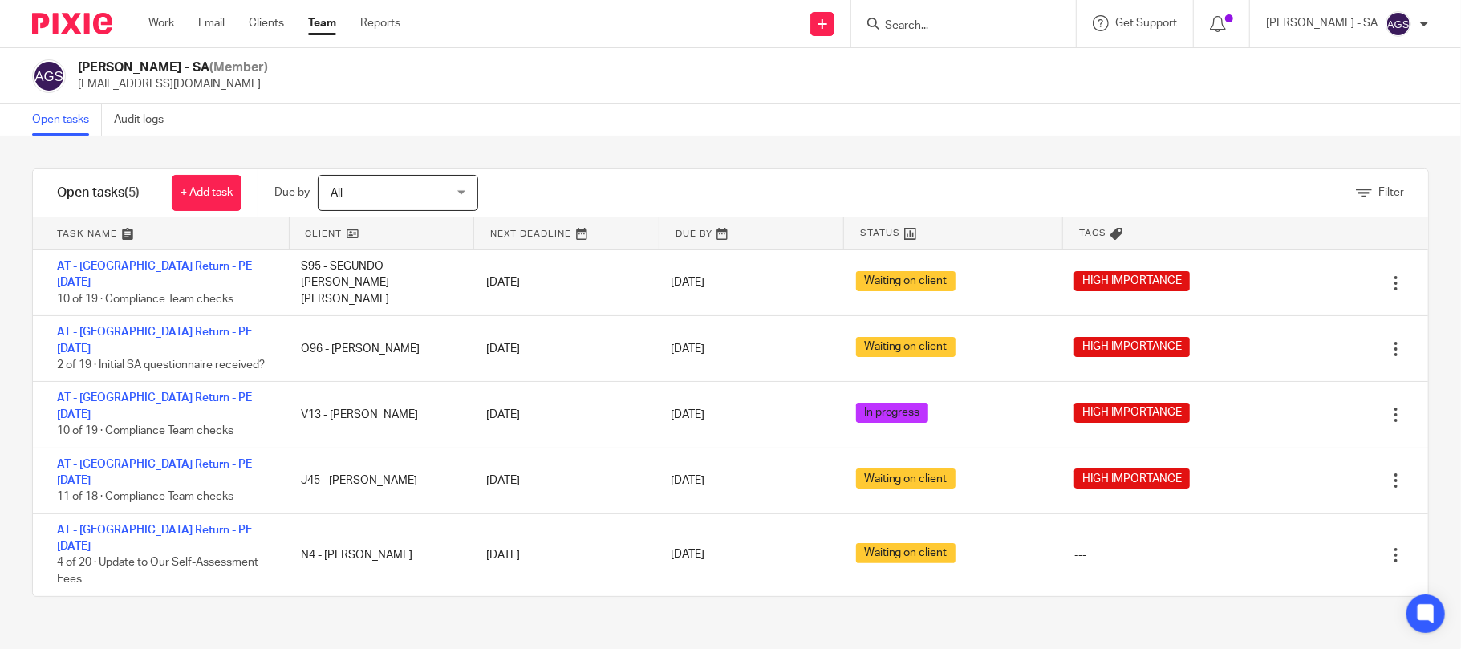
click at [335, 549] on div "Filter tasks Only show tasks matching all of these conditions 1 Client name Is …" at bounding box center [730, 392] width 1461 height 513
